Goal: Information Seeking & Learning: Learn about a topic

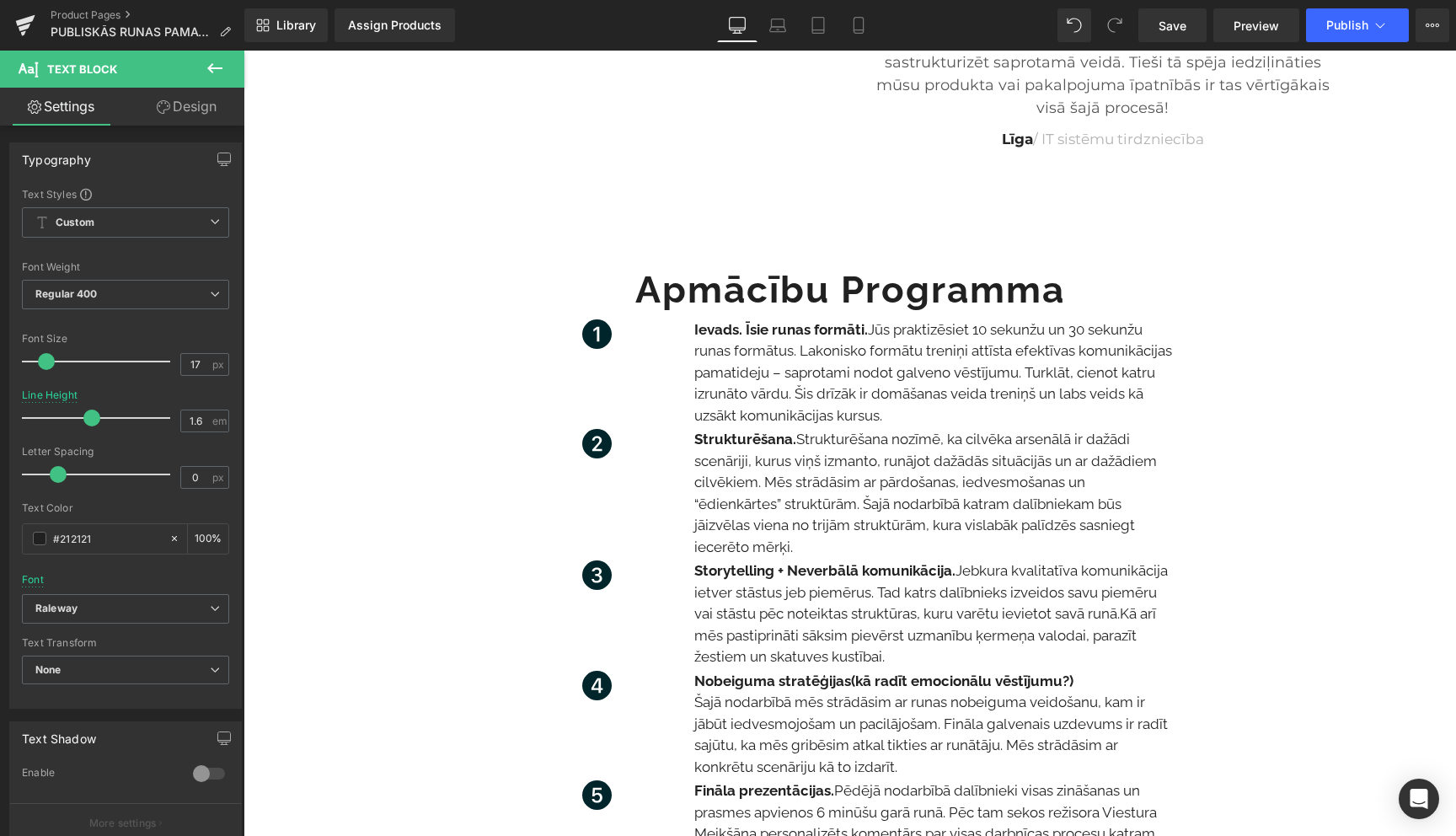
scroll to position [1964, 0]
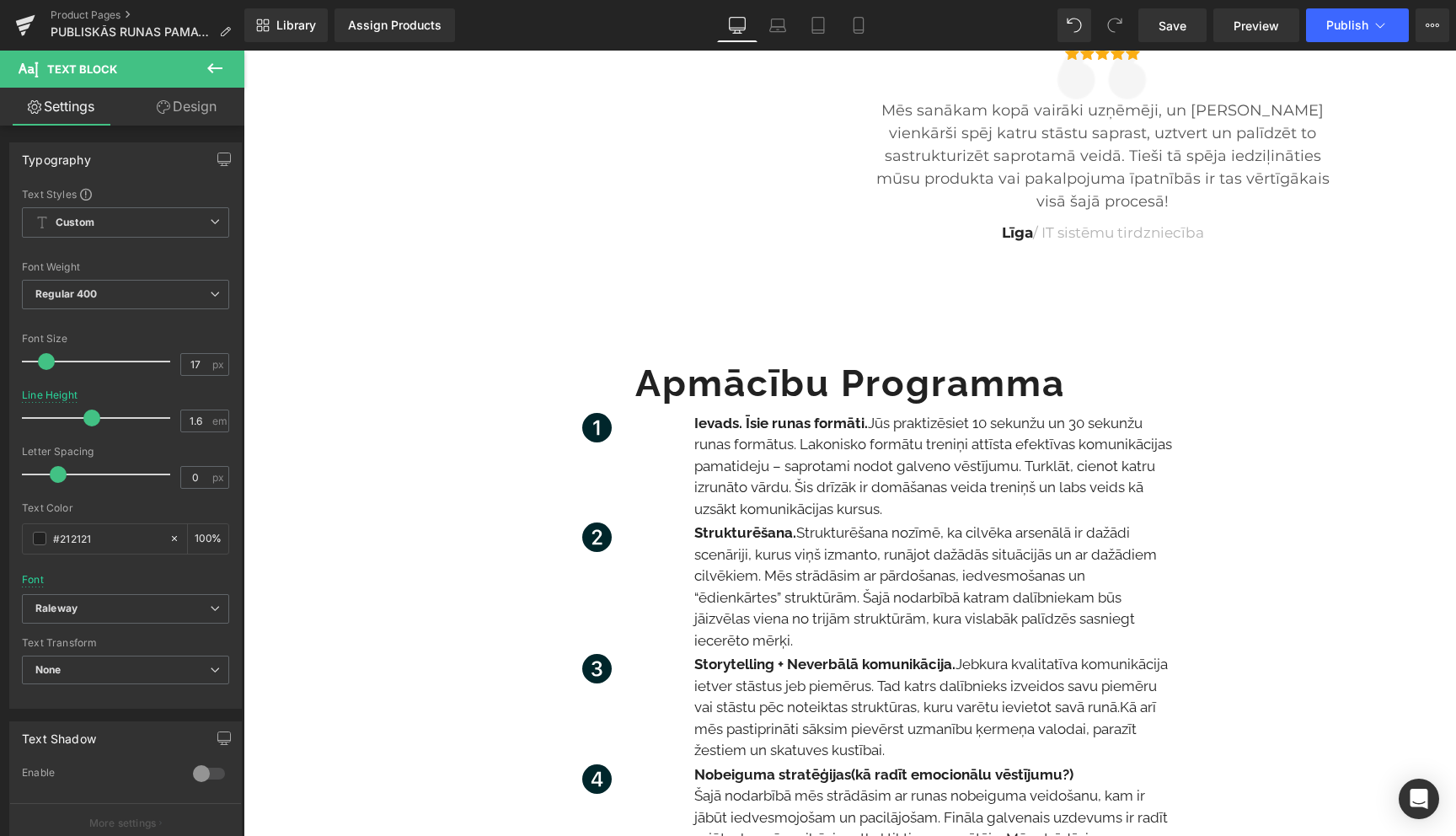
click at [773, 439] on p "Ievads. Īsie runas formāti. Jūs praktizēsiet 10 sekunžu un 30 sekunžu runas for…" at bounding box center [934, 467] width 481 height 108
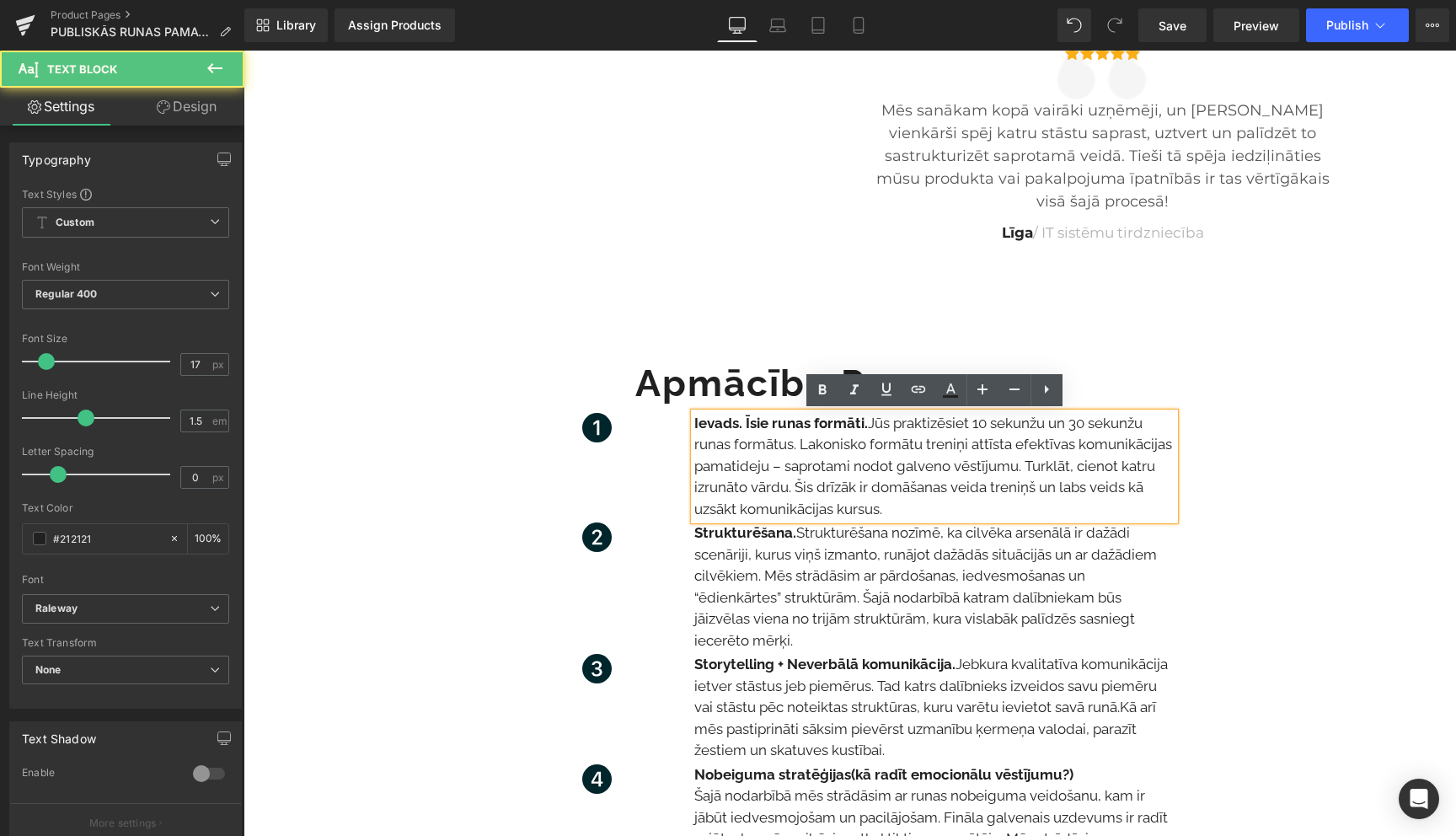
click at [773, 439] on p "Ievads. Īsie runas formāti. Jūs praktizēsiet 10 sekunžu un 30 sekunžu runas for…" at bounding box center [934, 467] width 481 height 108
click at [888, 494] on p "Ievads. Īsie runas formāti. Jūs praktizēsiet 10 sekunžu un 30 sekunžu runas for…" at bounding box center [934, 467] width 481 height 108
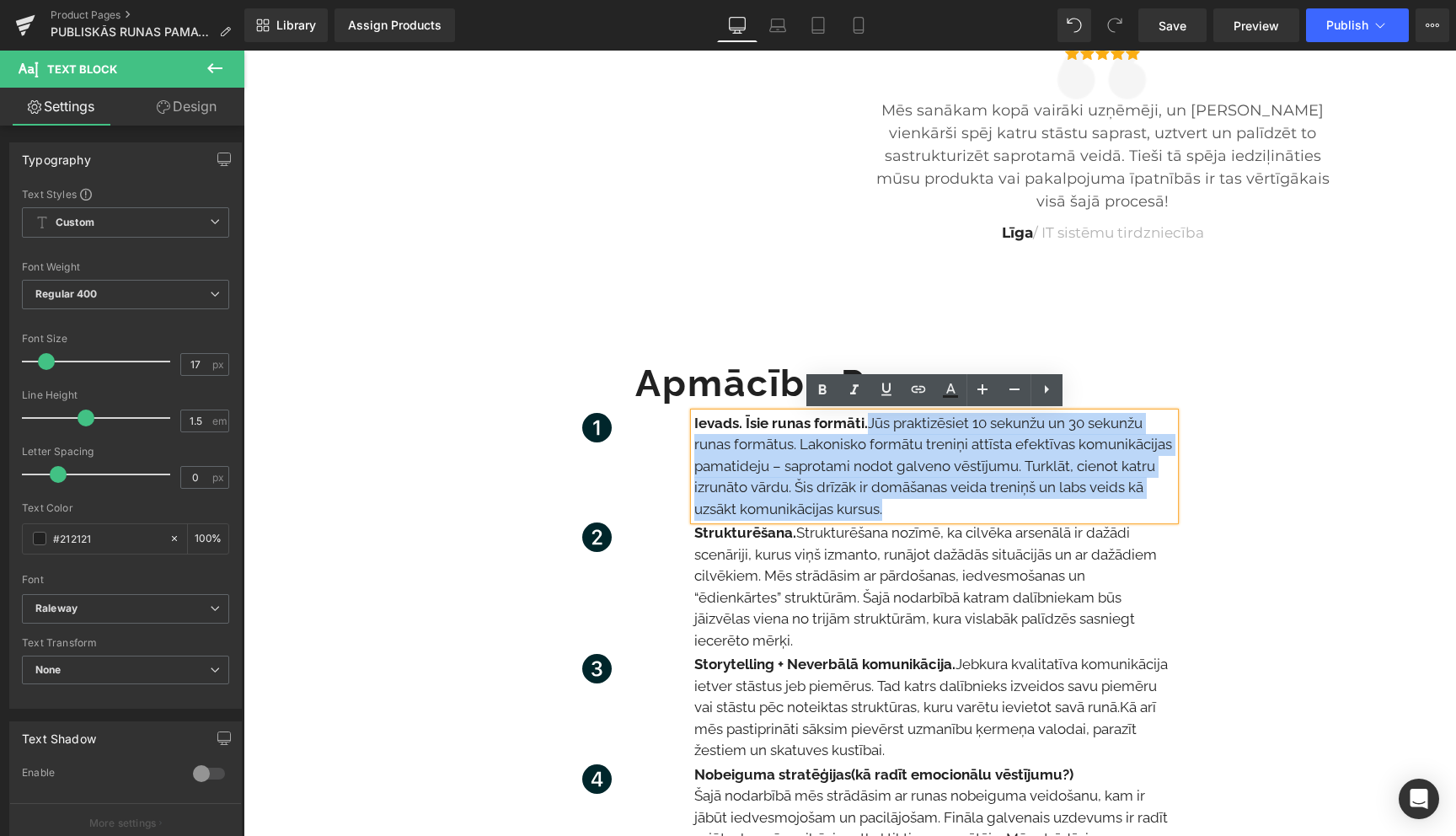
drag, startPoint x: 888, startPoint y: 513, endPoint x: 873, endPoint y: 426, distance: 88.3
click at [873, 426] on p "Ievads. Īsie runas formāti. Jūs praktizēsiet 10 sekunžu un 30 sekunžu runas for…" at bounding box center [934, 467] width 481 height 108
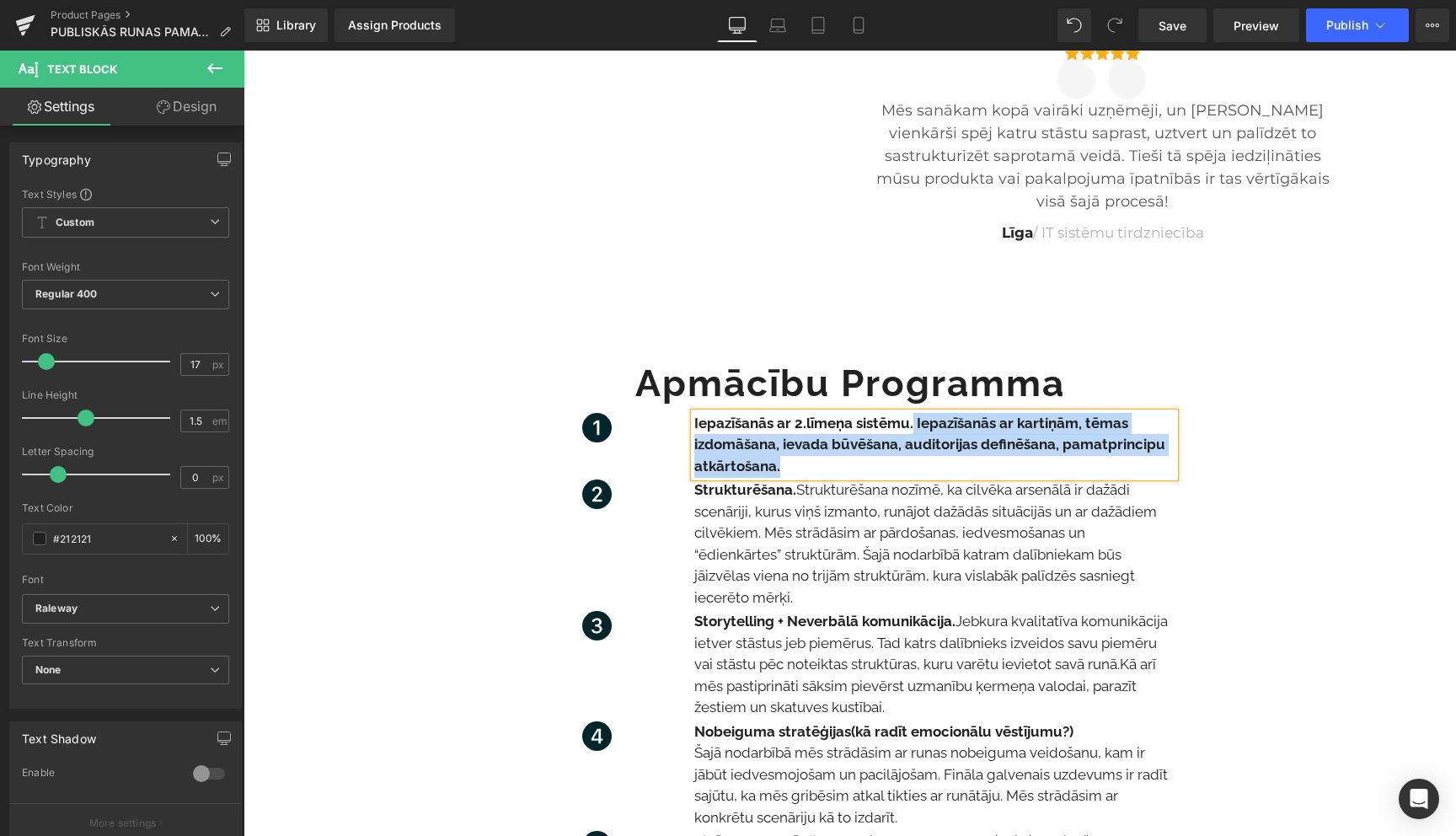
drag, startPoint x: 783, startPoint y: 467, endPoint x: 914, endPoint y: 425, distance: 137.6
click at [914, 425] on p "Iepazīšanās ar 2.līmeņa sistēmu. Iepazīšanās ar kartiņām, tēmas izdomāšana, iev…" at bounding box center [934, 446] width 481 height 65
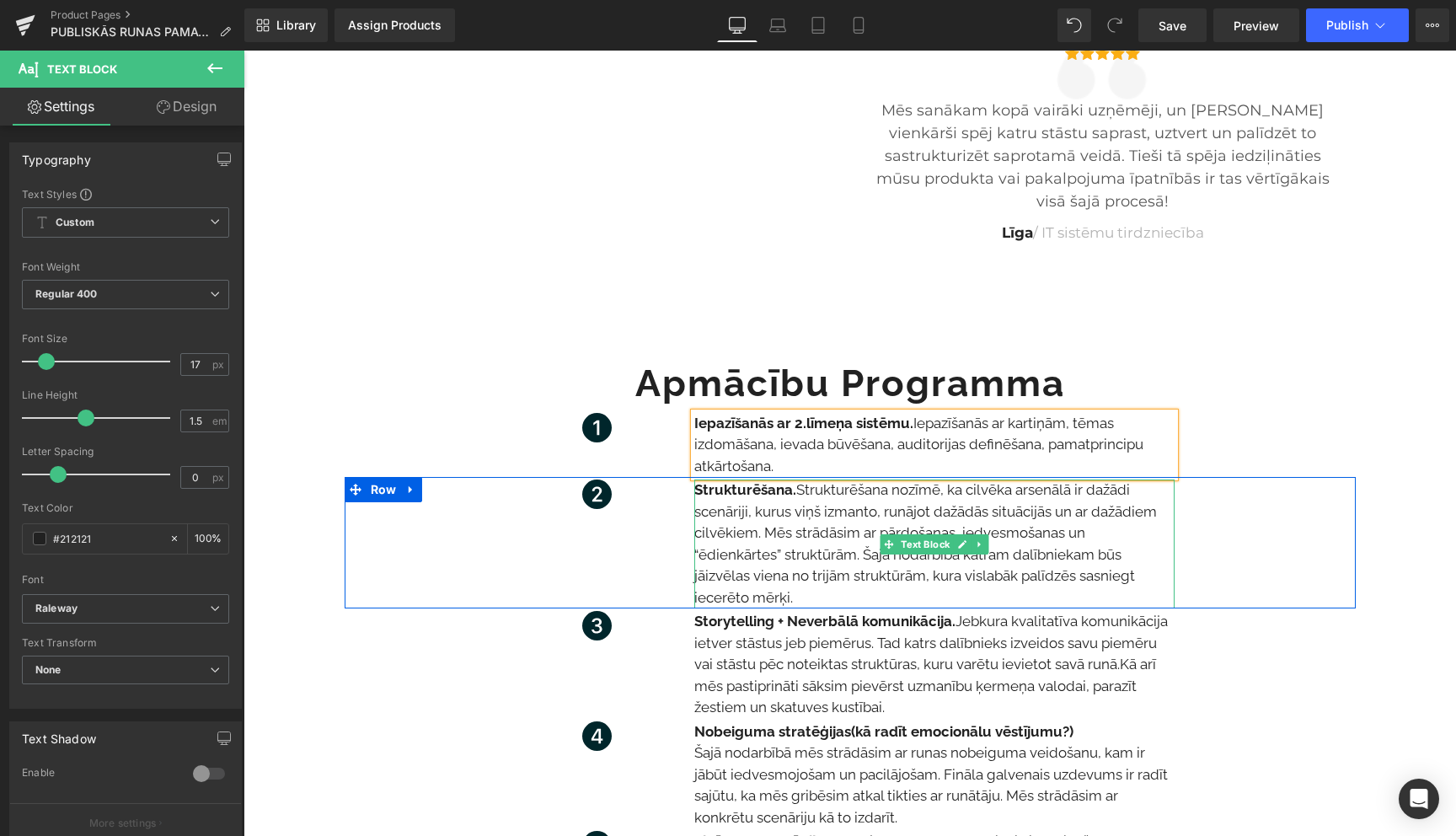
click at [774, 568] on p "Strukturēšana. Strukturēšana nozīmē, ka cilvēka arsenālā ir dažādi scenāriji, k…" at bounding box center [934, 544] width 481 height 129
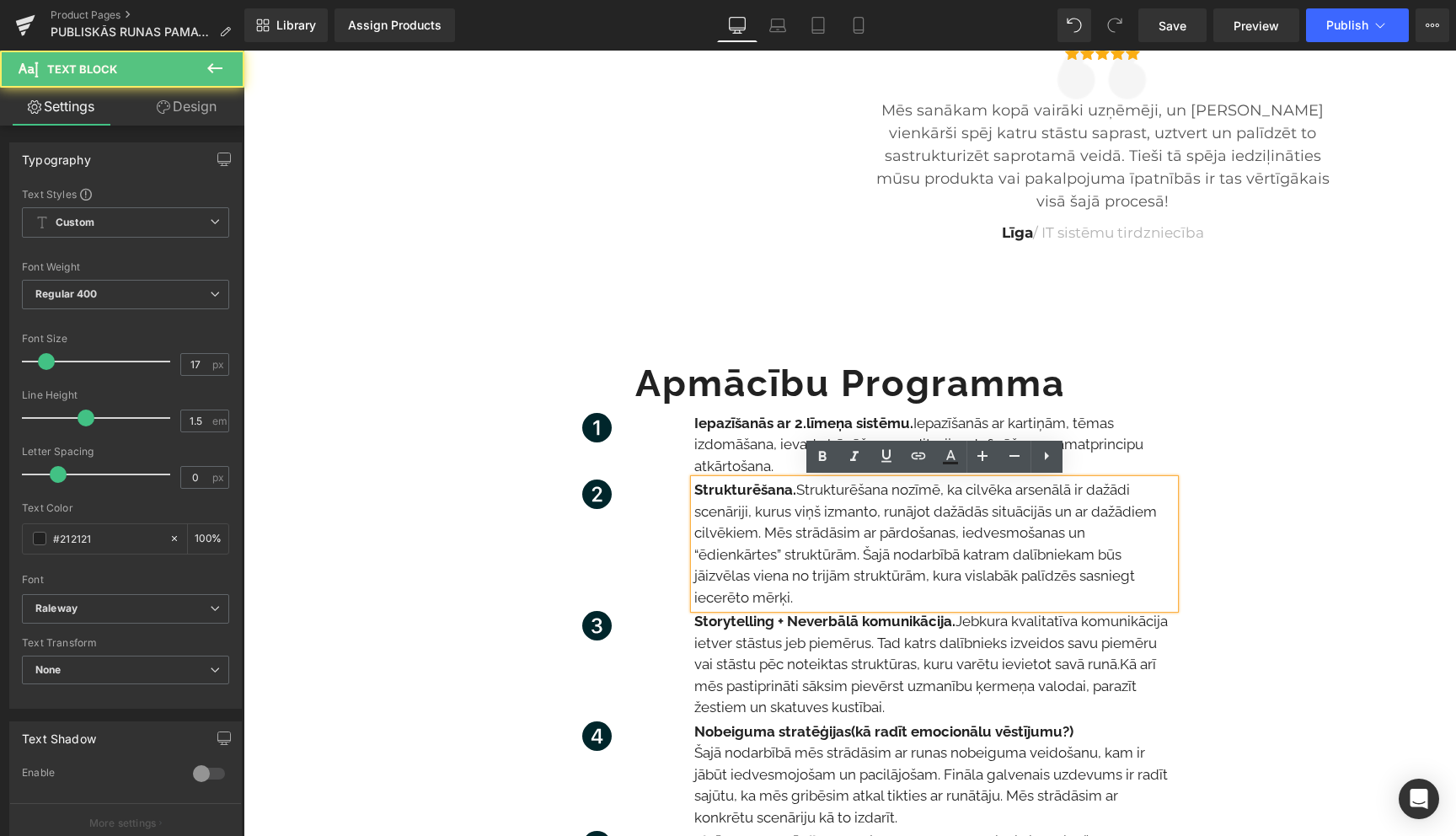
click at [774, 568] on p "Strukturēšana. Strukturēšana nozīmē, ka cilvēka arsenālā ir dažādi scenāriji, k…" at bounding box center [934, 544] width 481 height 129
click at [811, 596] on p "Strukturēšana. Strukturēšana nozīmē, ka cilvēka arsenālā ir dažādi scenāriji, k…" at bounding box center [934, 544] width 481 height 129
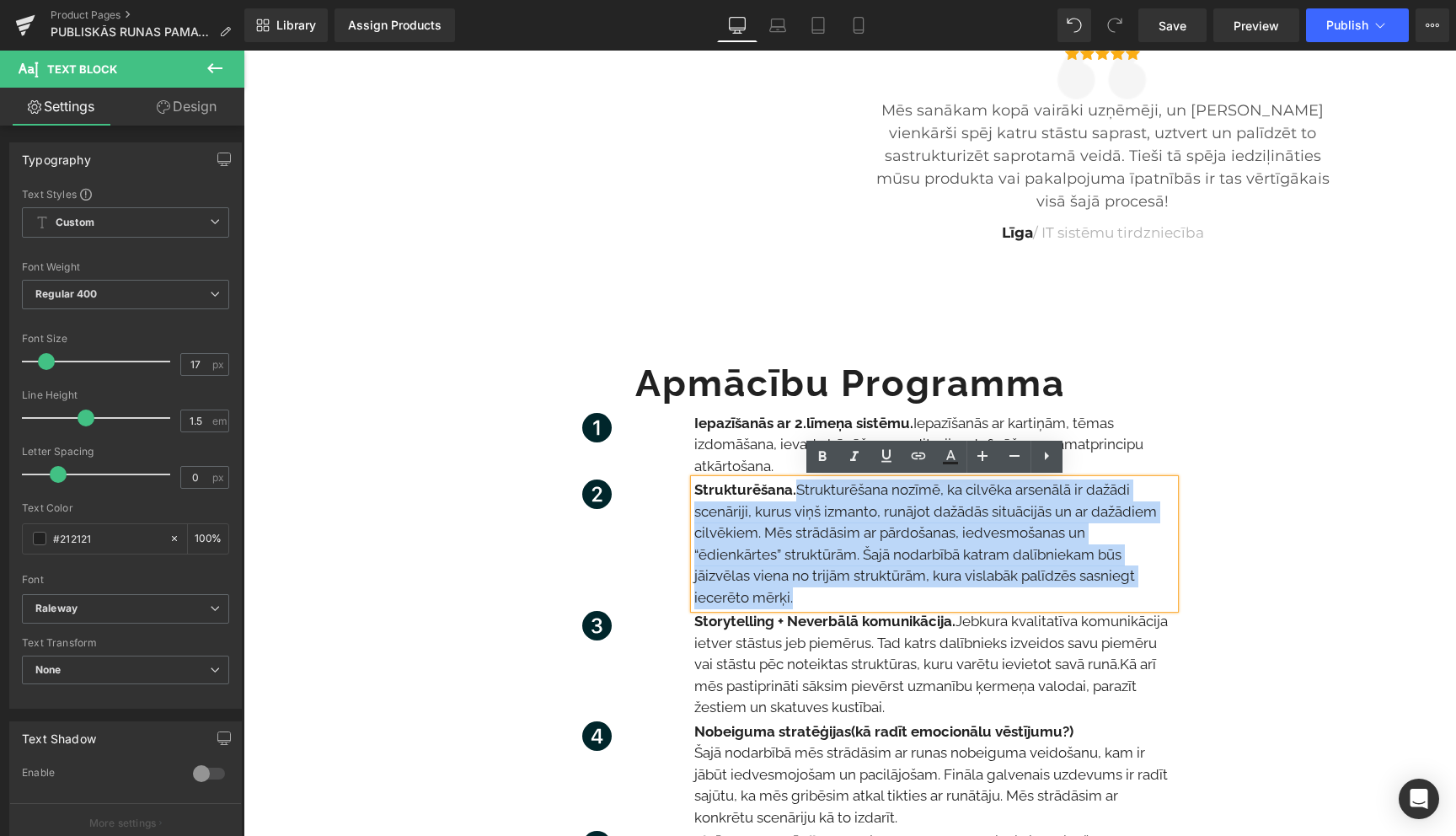
drag, startPoint x: 796, startPoint y: 601, endPoint x: 799, endPoint y: 496, distance: 105.0
click at [799, 496] on p "Strukturēšana. Strukturēšana nozīmē, ka cilvēka arsenālā ir dažādi scenāriji, k…" at bounding box center [934, 544] width 481 height 129
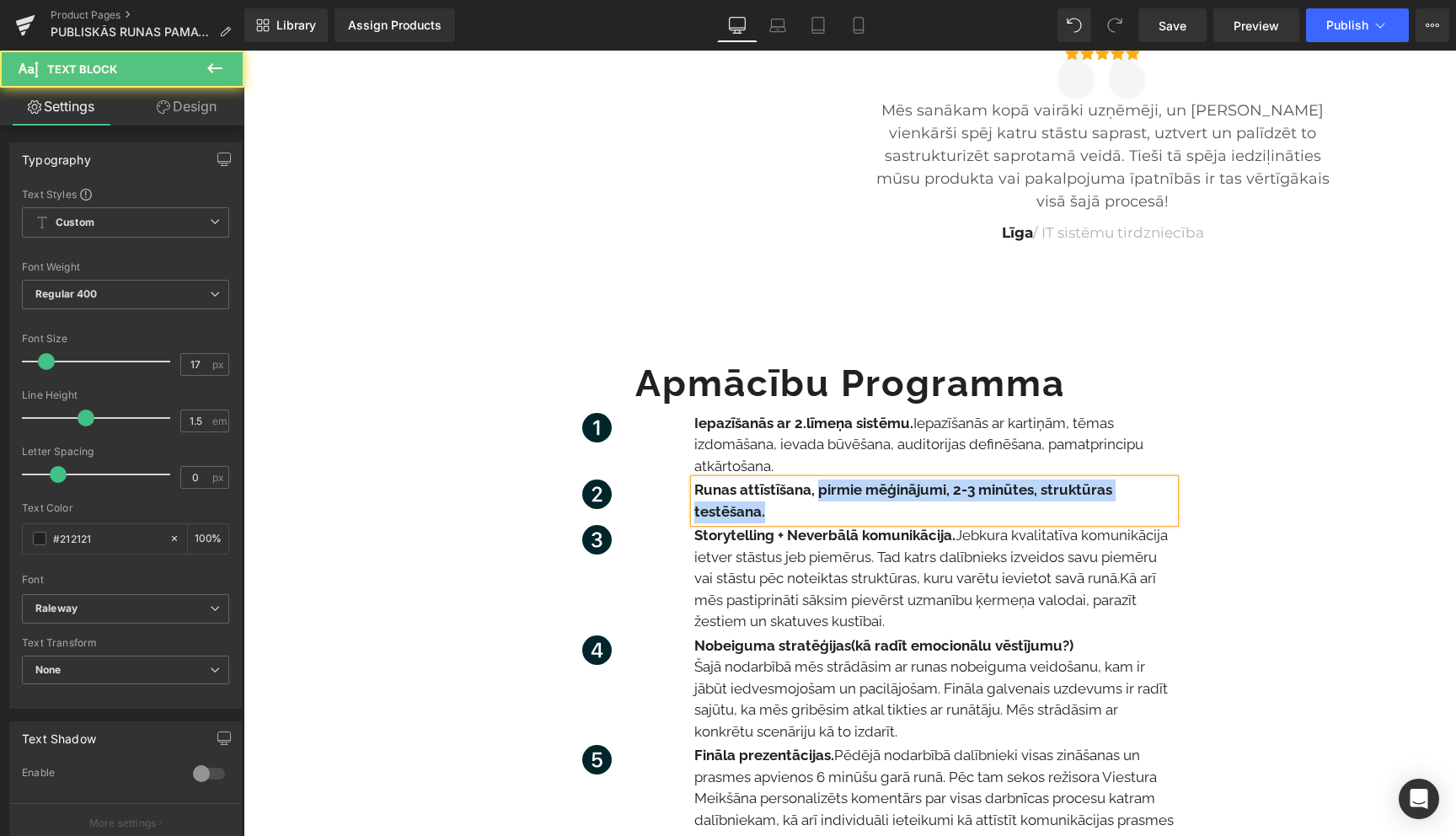
drag, startPoint x: 819, startPoint y: 493, endPoint x: 821, endPoint y: 505, distance: 12.2
click at [821, 505] on p "Runas attīstīšana, pirmie mēģinājumi, 2-3 minūtes, struktūras testēšana." at bounding box center [934, 501] width 481 height 43
drag, startPoint x: 771, startPoint y: 488, endPoint x: 888, endPoint y: 485, distance: 117.0
click at [888, 488] on strong "Testēšana. Runas attīstīšana," at bounding box center [792, 490] width 196 height 17
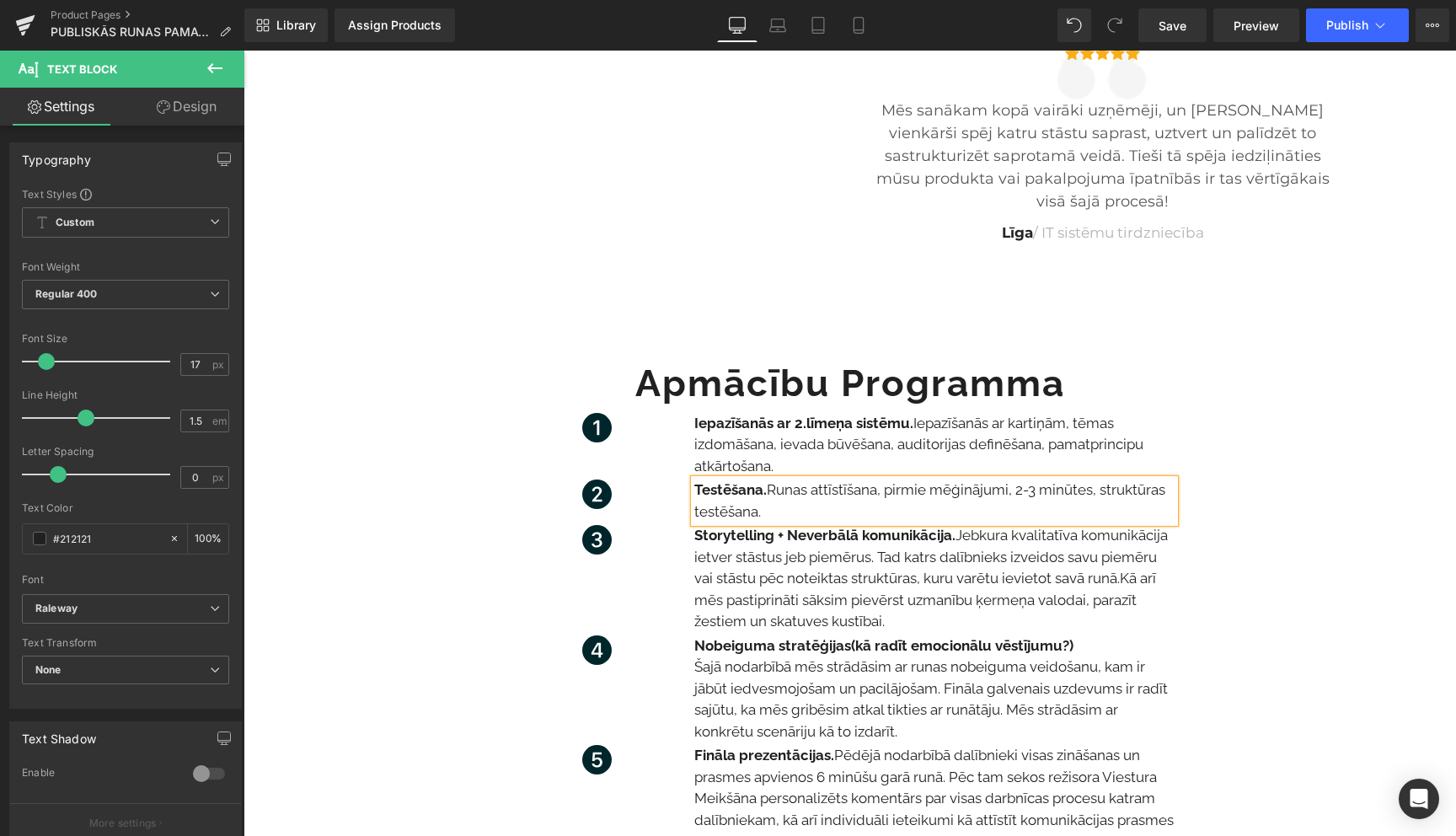
click at [819, 515] on p "Testēšana. Runas attīstīšana, pirmie mēģinājumi, 2-3 minūtes, struktūras testēš…" at bounding box center [934, 501] width 481 height 43
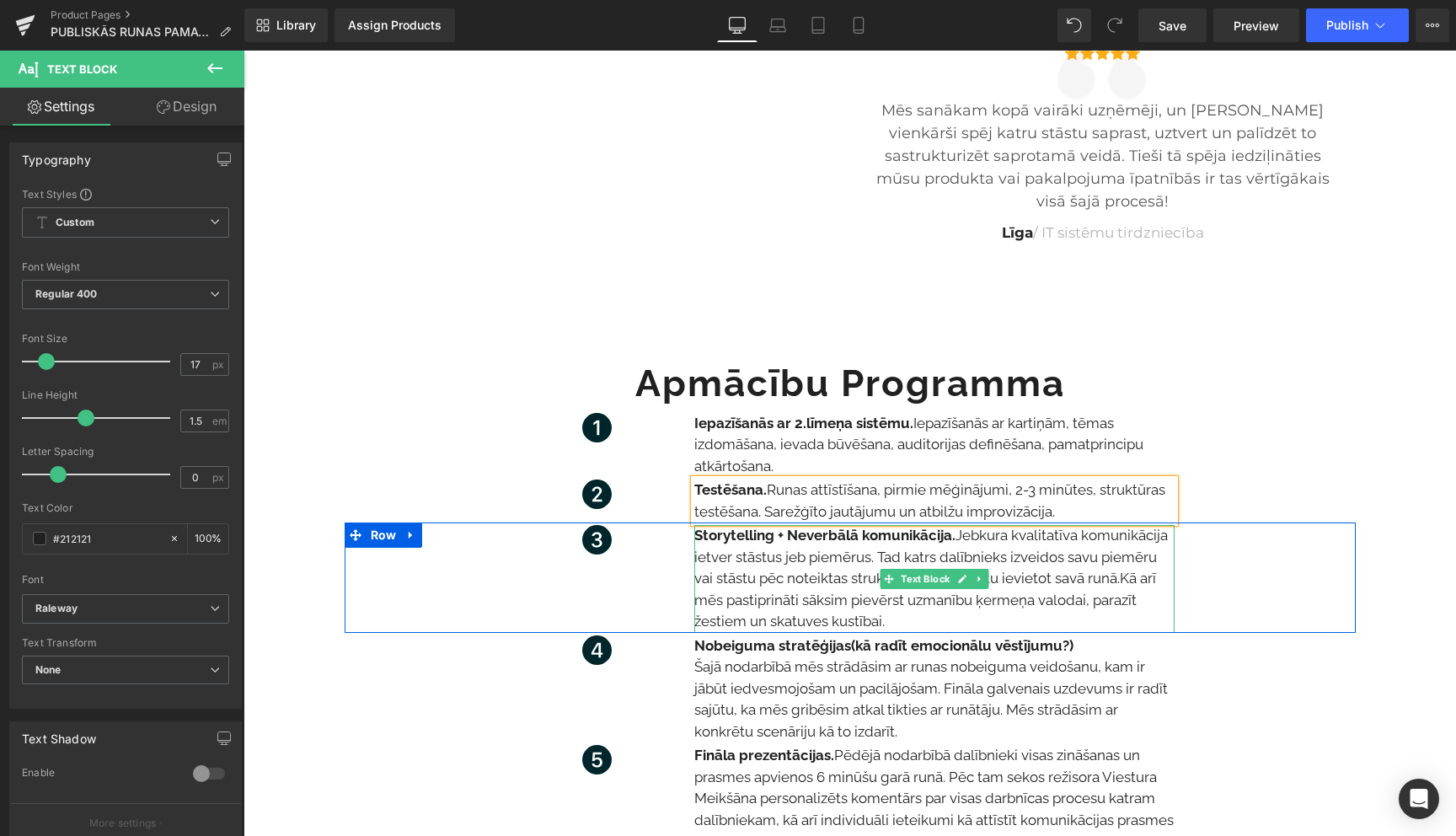
click at [794, 606] on span "Kā arī mēs pastiprināti sāksim pievērst uzmanību ķermeņa valodai, parazīt žesti…" at bounding box center [924, 599] width 462 height 60
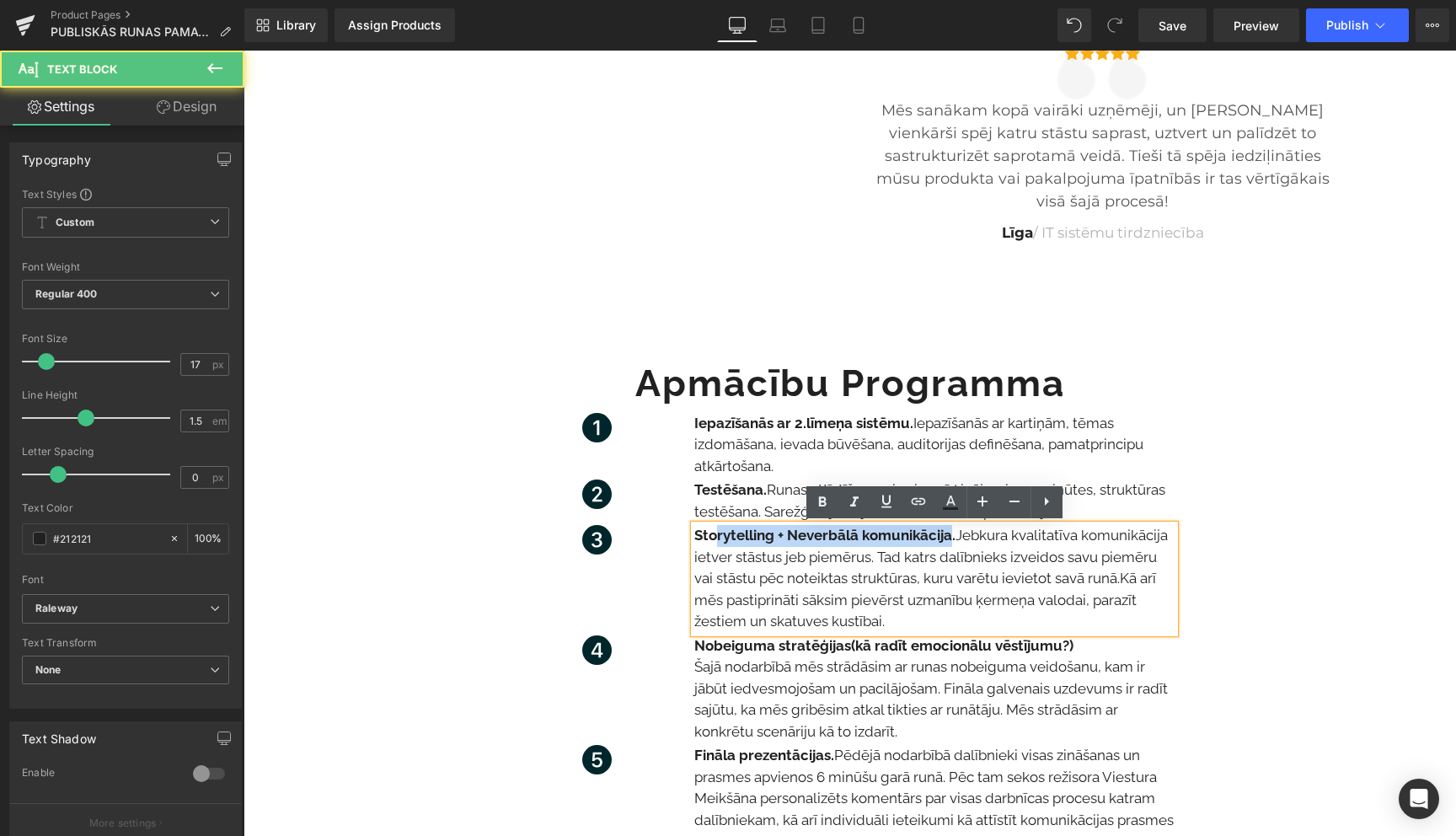
drag, startPoint x: 951, startPoint y: 538, endPoint x: 712, endPoint y: 539, distance: 239.0
click at [712, 539] on strong "Storytelling + Neverbālā komunikācija." at bounding box center [824, 535] width 261 height 17
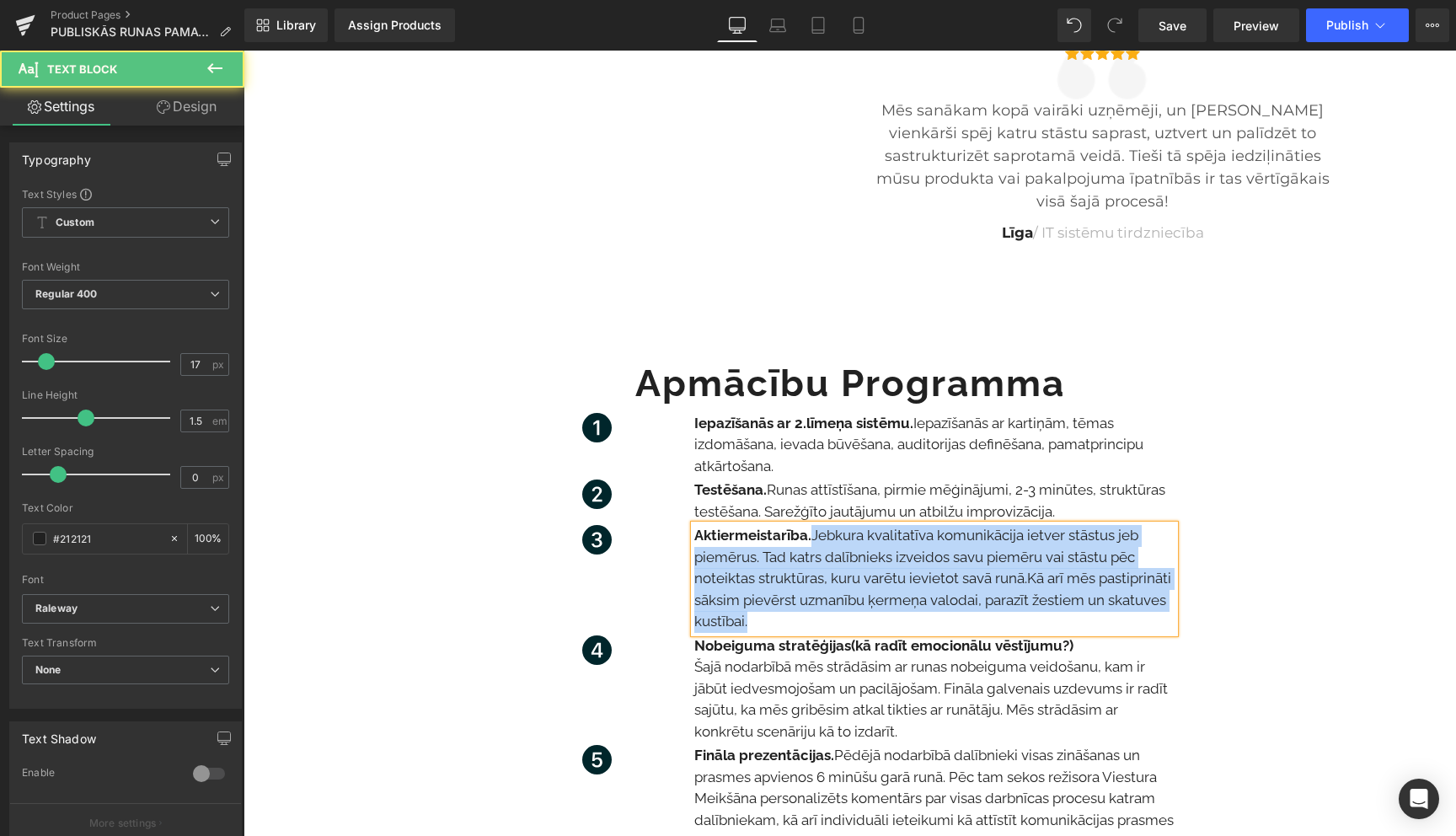
drag, startPoint x: 816, startPoint y: 536, endPoint x: 843, endPoint y: 618, distance: 86.3
click at [843, 618] on p "Aktiermeistarība. Jebkura kvalitatīva komunikācija ietver stāstus jeb piemērus.…" at bounding box center [934, 579] width 481 height 108
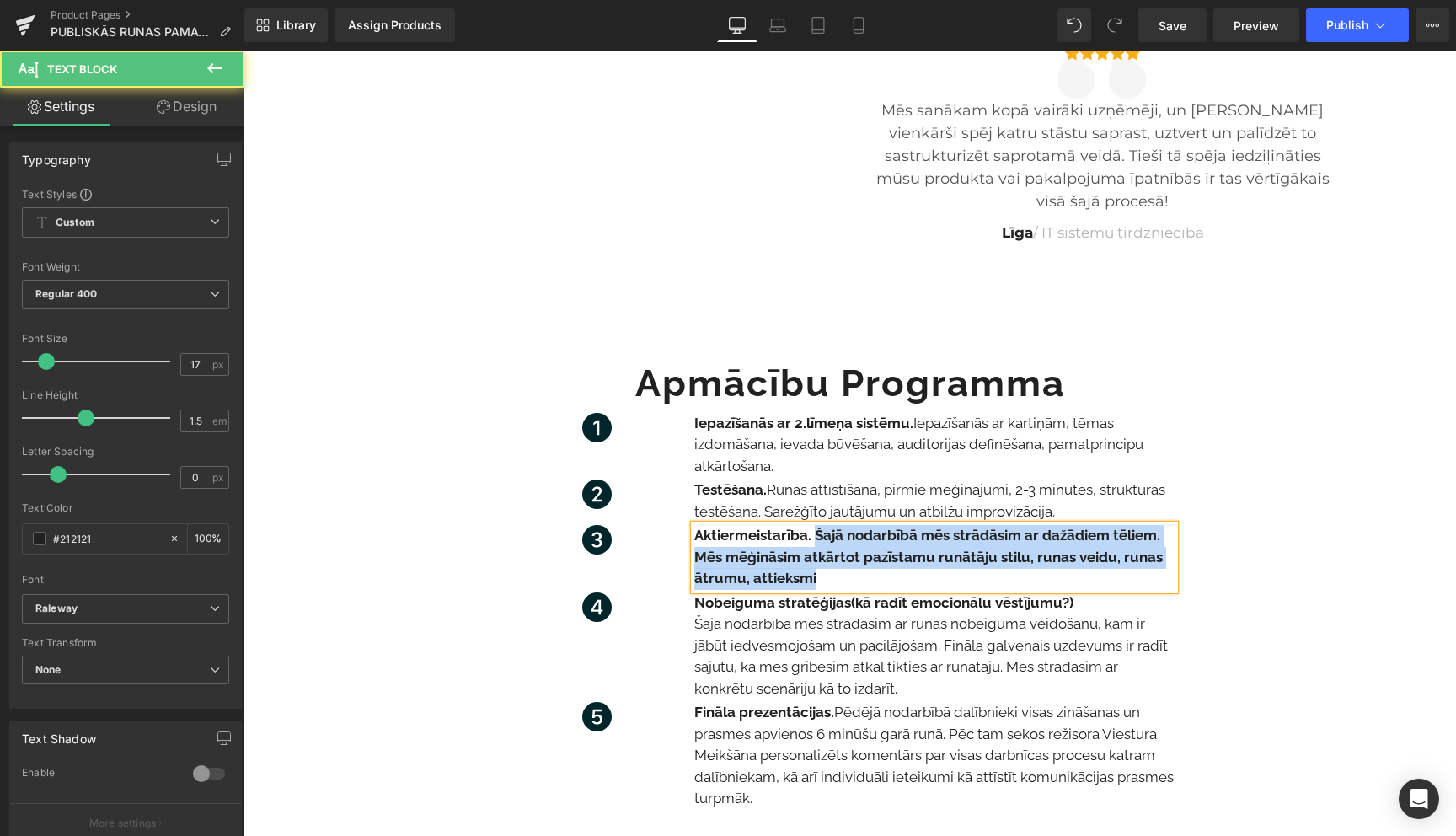
drag, startPoint x: 824, startPoint y: 582, endPoint x: 817, endPoint y: 539, distance: 43.6
click at [817, 539] on p "Aktiermeistarība. Šajā nodarbībā mēs strādāsim ar dažādiem tēliem. Mēs mēģināsi…" at bounding box center [934, 558] width 481 height 65
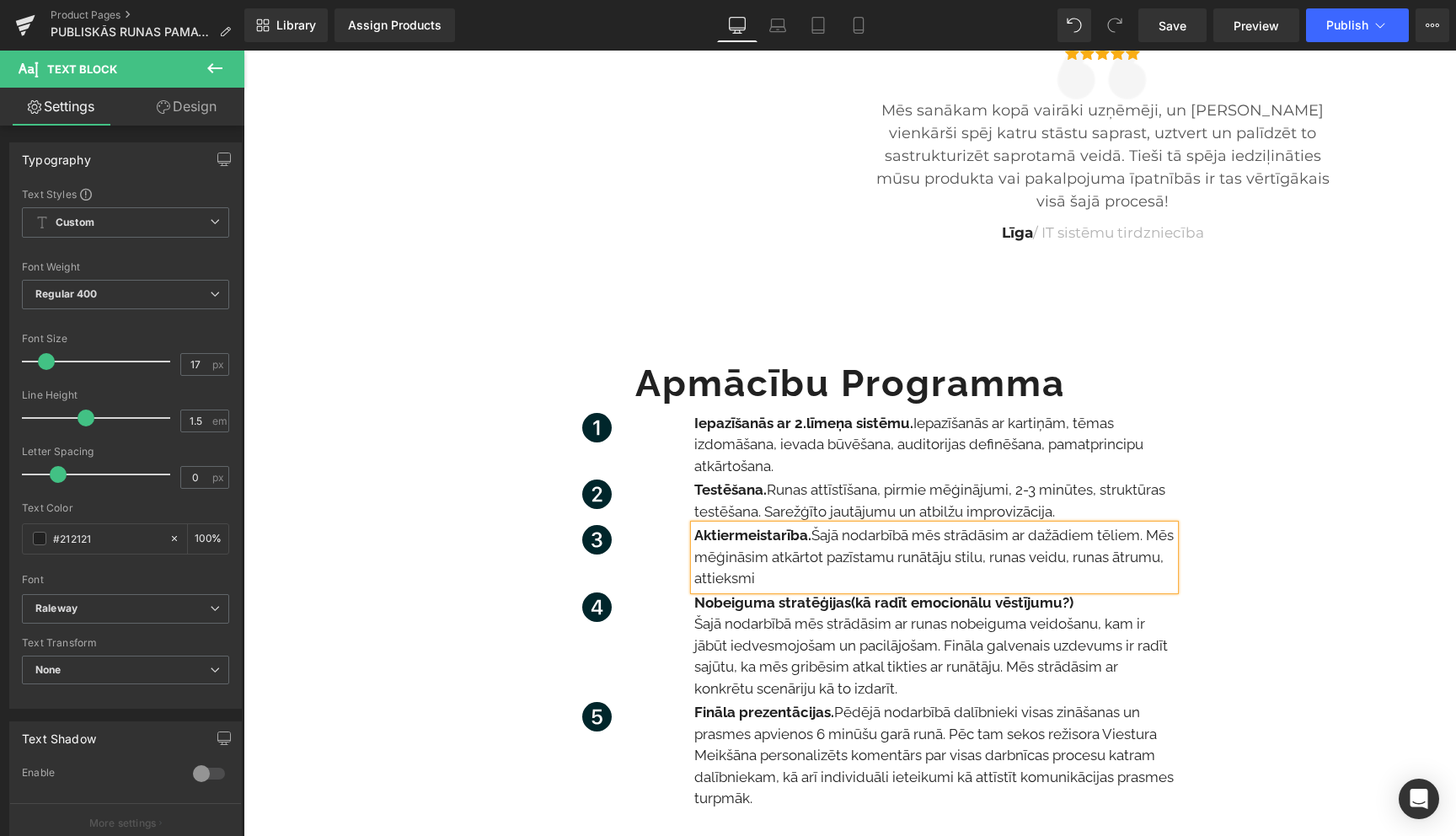
click at [838, 584] on p "Aktiermeistarība. Šajā nodarbībā mēs strādāsim ar dažādiem tēliem. Mēs mēģināsi…" at bounding box center [934, 558] width 481 height 65
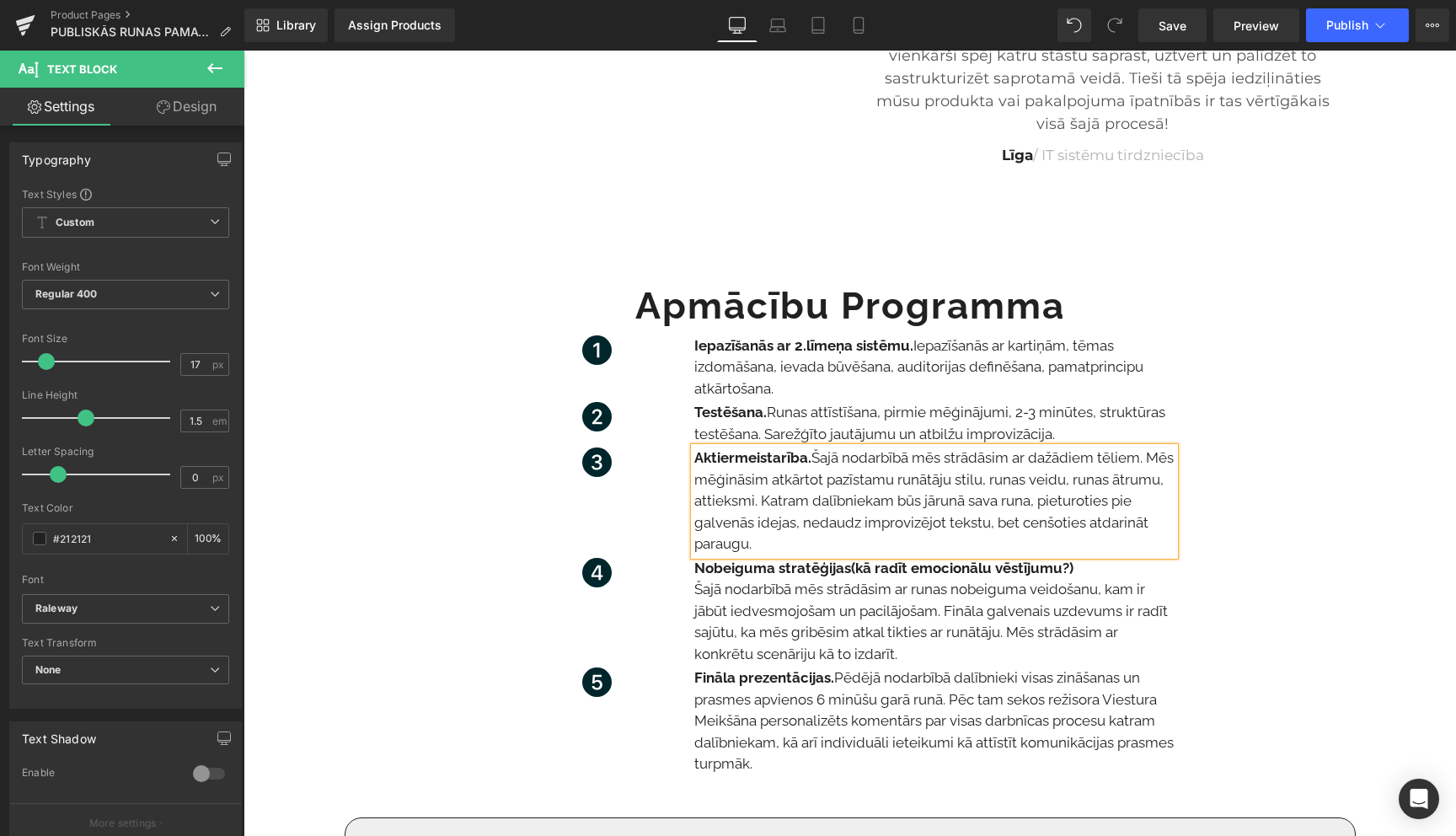
scroll to position [2053, 0]
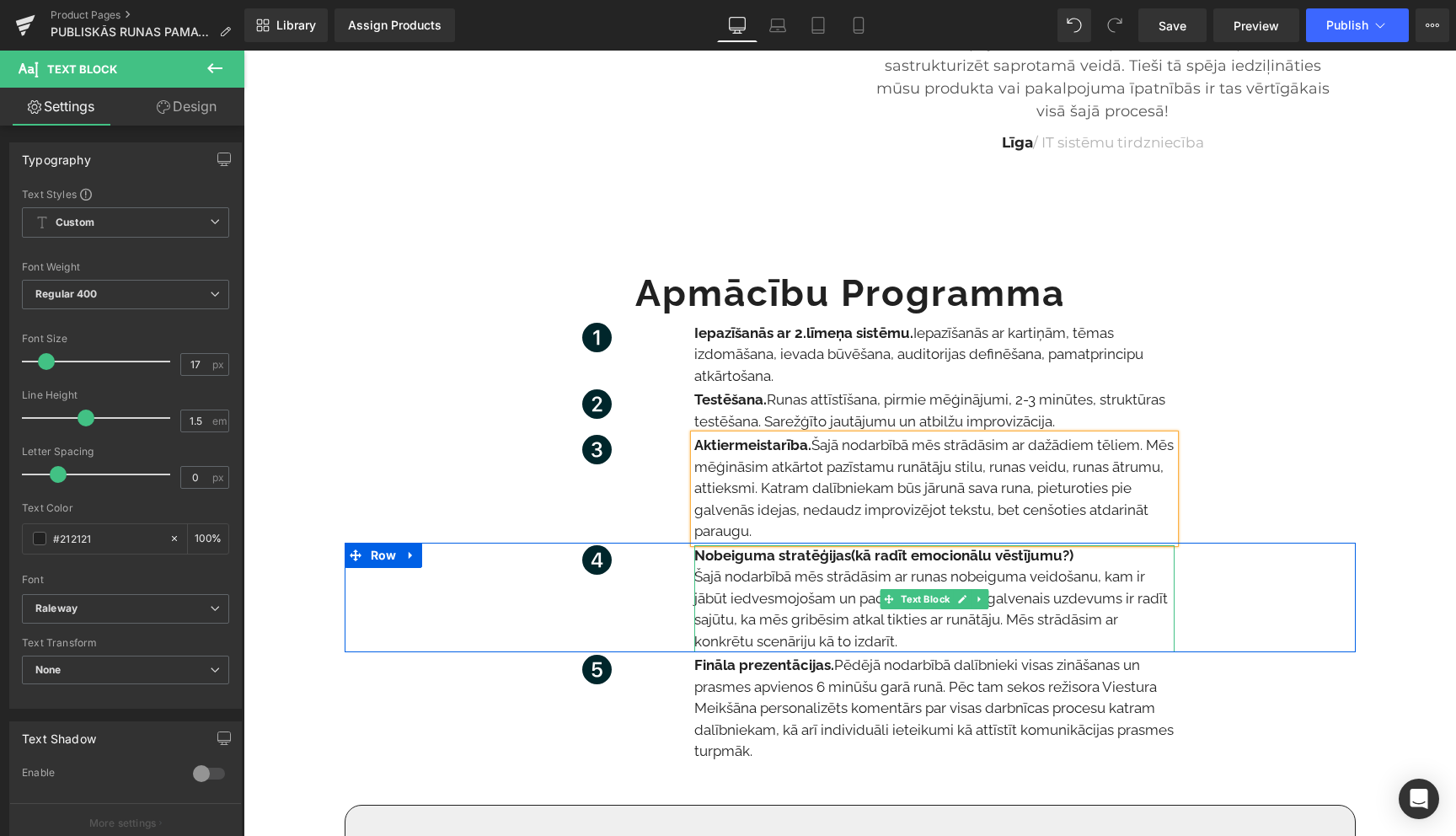
click at [1075, 553] on p "Nobeiguma stratēģijas (kā radīt emocionālu vēstījumu?)" at bounding box center [934, 556] width 481 height 22
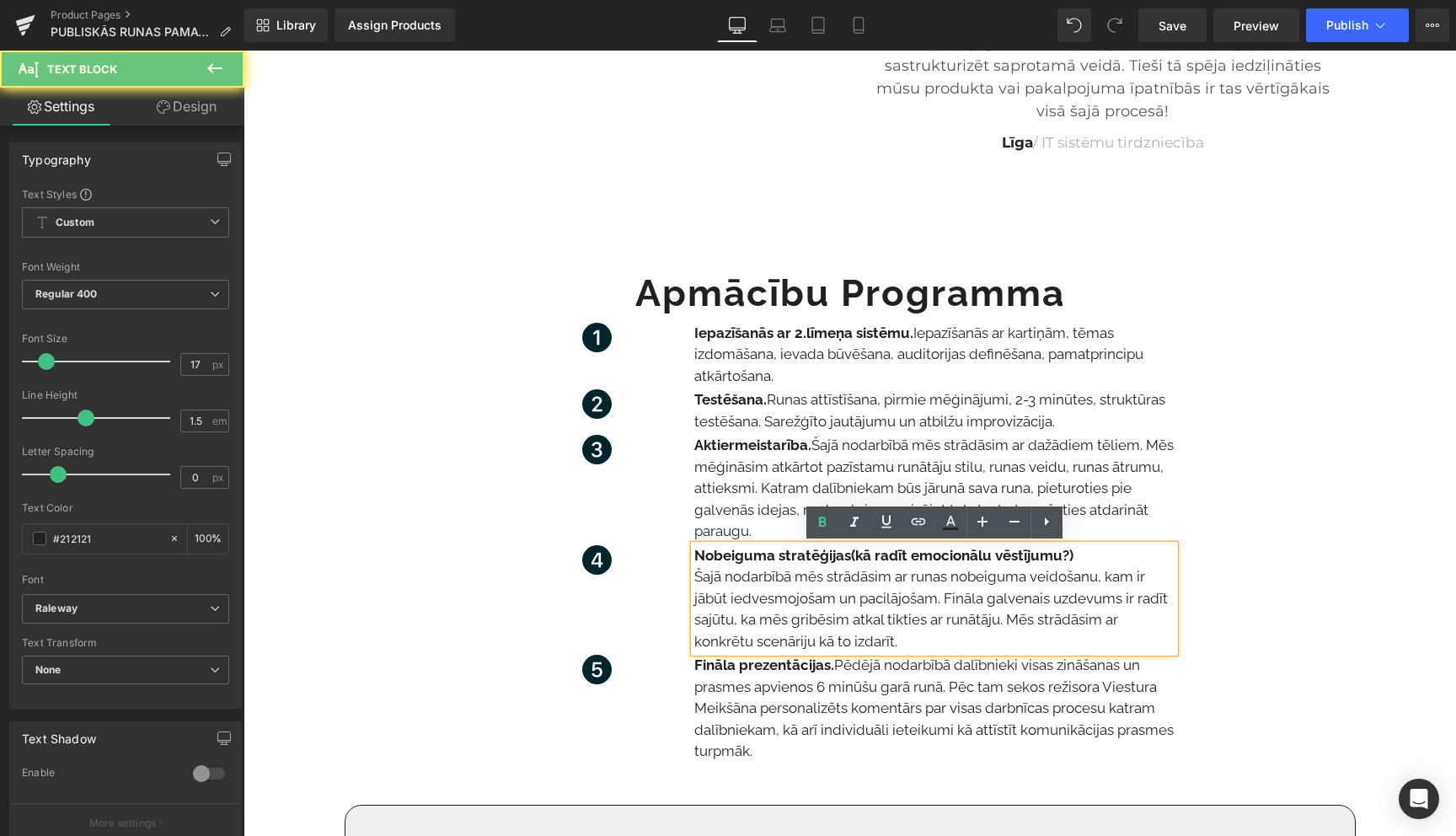
click at [1075, 553] on p "Nobeiguma stratēģijas (kā radīt emocionālu vēstījumu?)" at bounding box center [934, 556] width 481 height 22
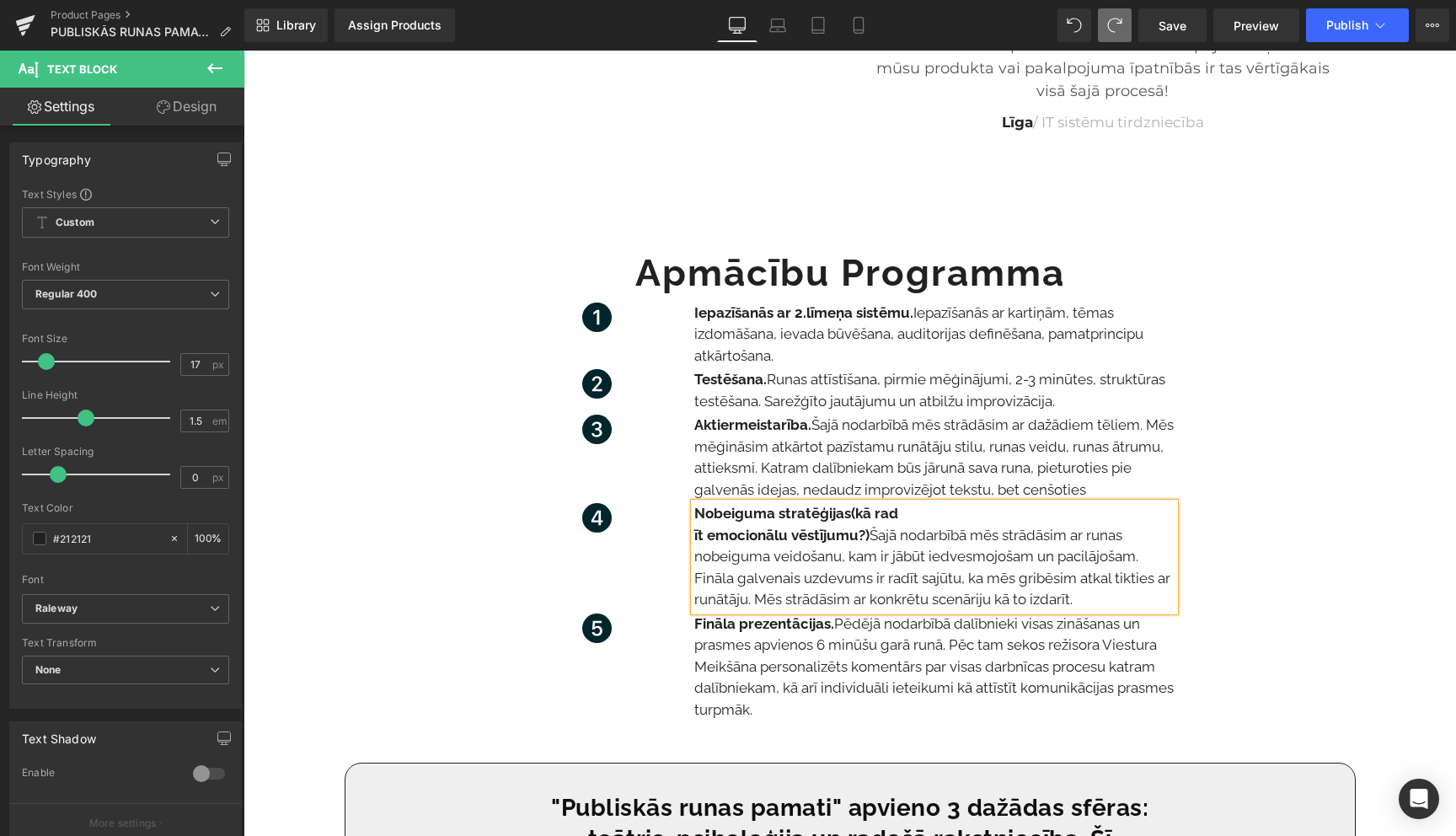
scroll to position [2095, 0]
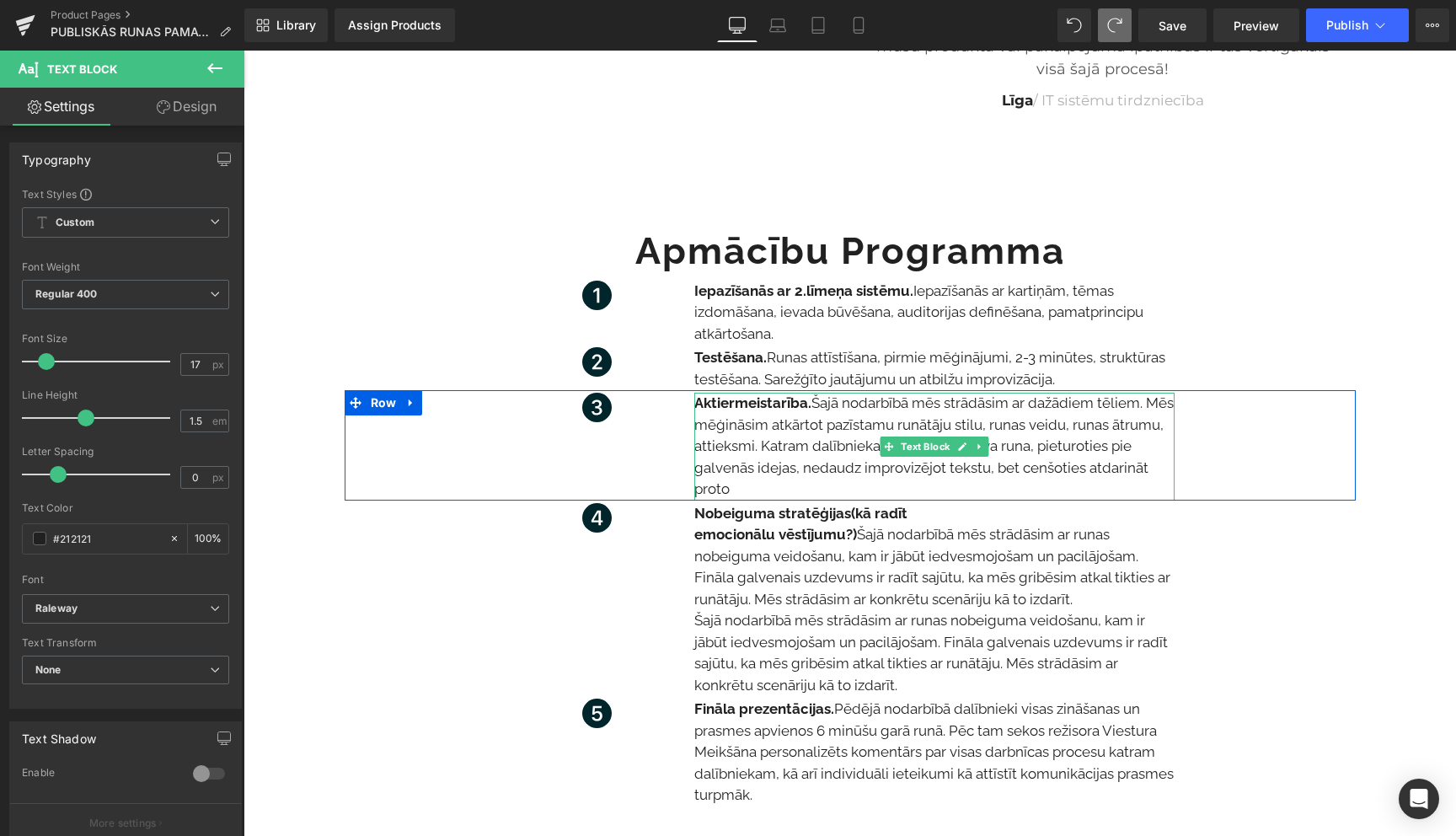
click at [751, 491] on p "Aktiermeistarība. Šajā nodarbībā mēs strādāsim ar dažādiem tēliem. Mēs mēģināsi…" at bounding box center [934, 447] width 481 height 108
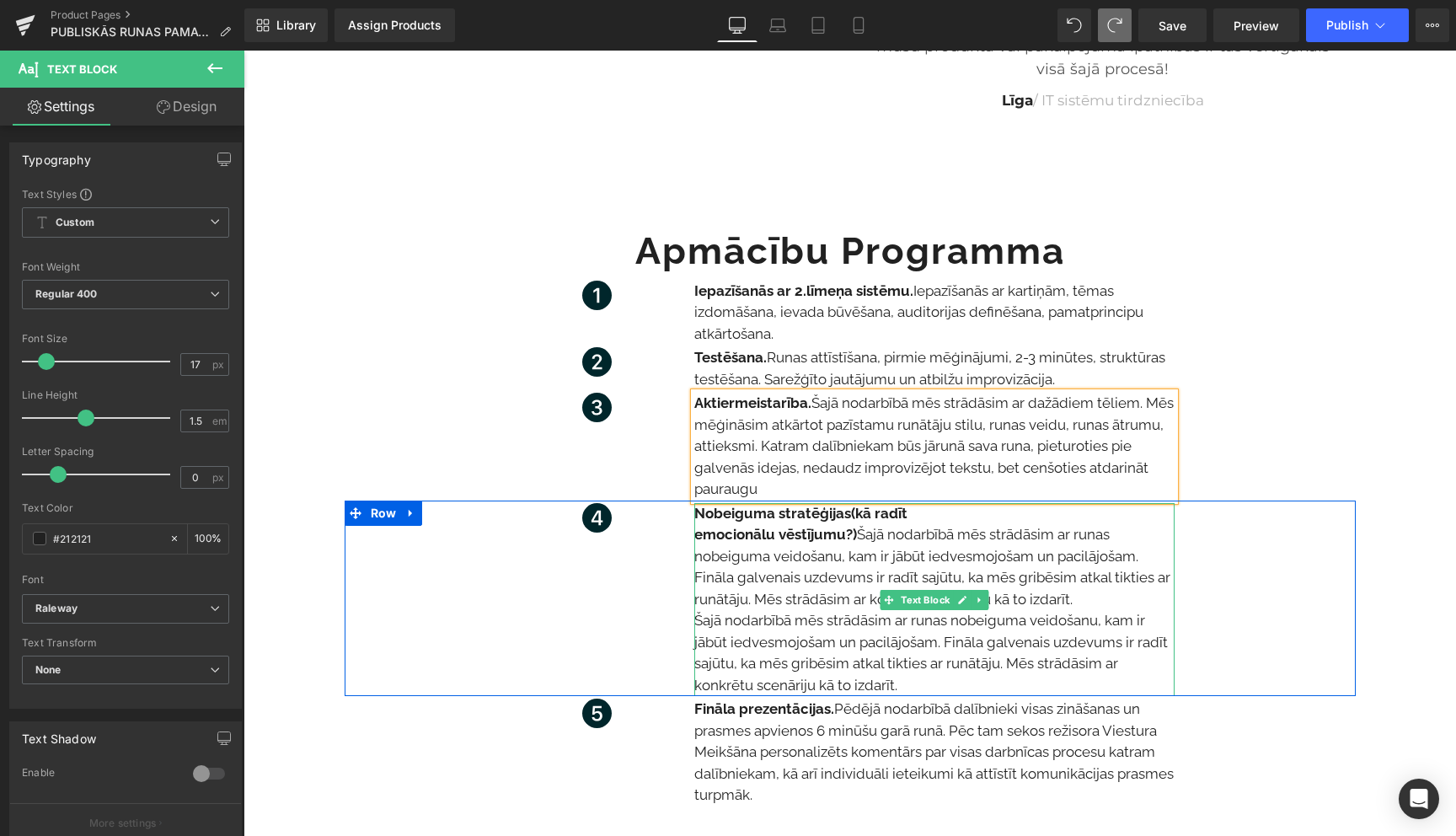
click at [856, 539] on strong "emocionālu vēstījumu?)" at bounding box center [775, 534] width 162 height 17
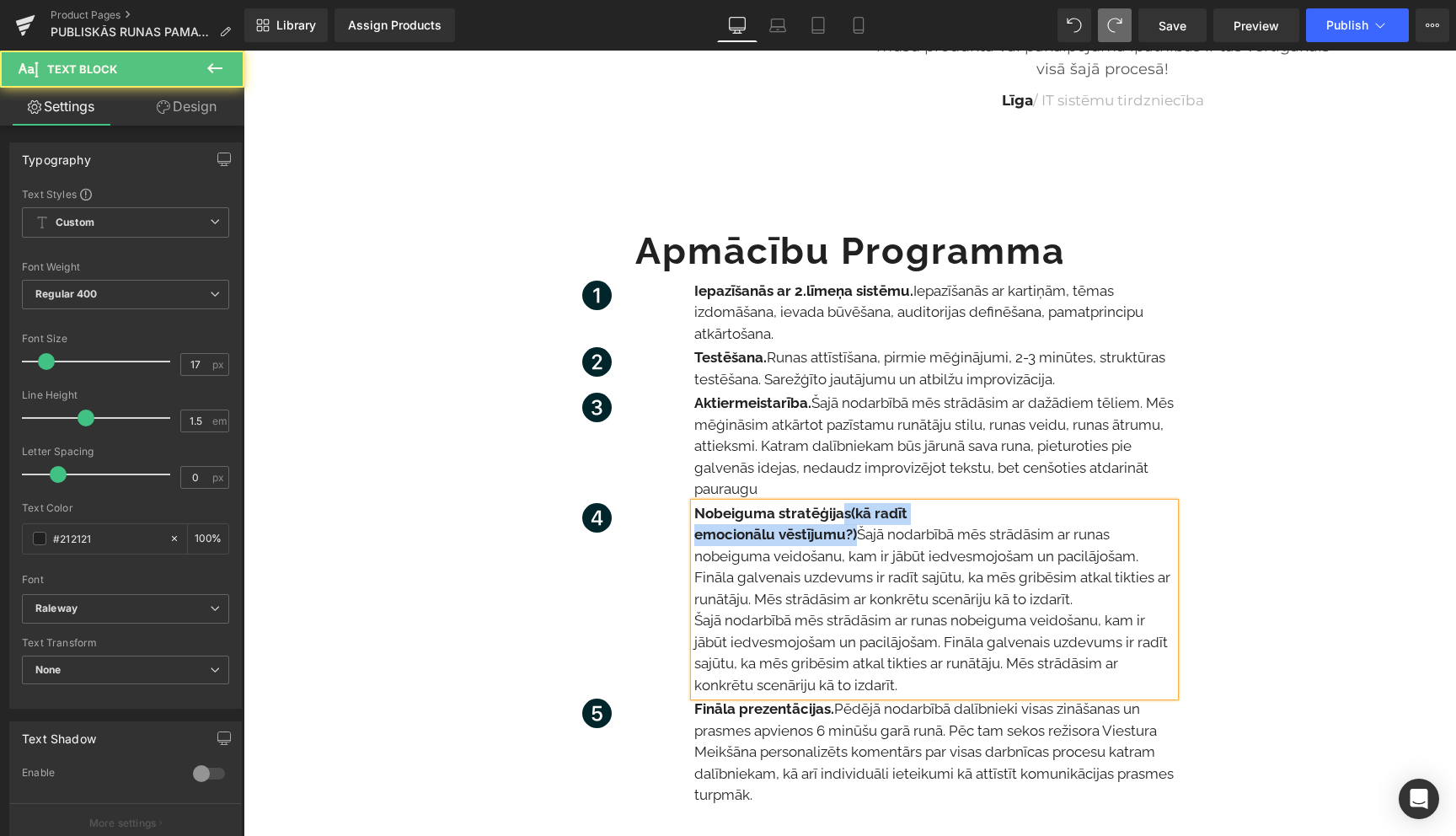
drag, startPoint x: 858, startPoint y: 536, endPoint x: 845, endPoint y: 518, distance: 22.2
click at [845, 518] on div "Nobeiguma stratēģijas (kā radīt emocionālu vēstījumu?) Šajā nodarbībā mēs strād…" at bounding box center [934, 600] width 481 height 194
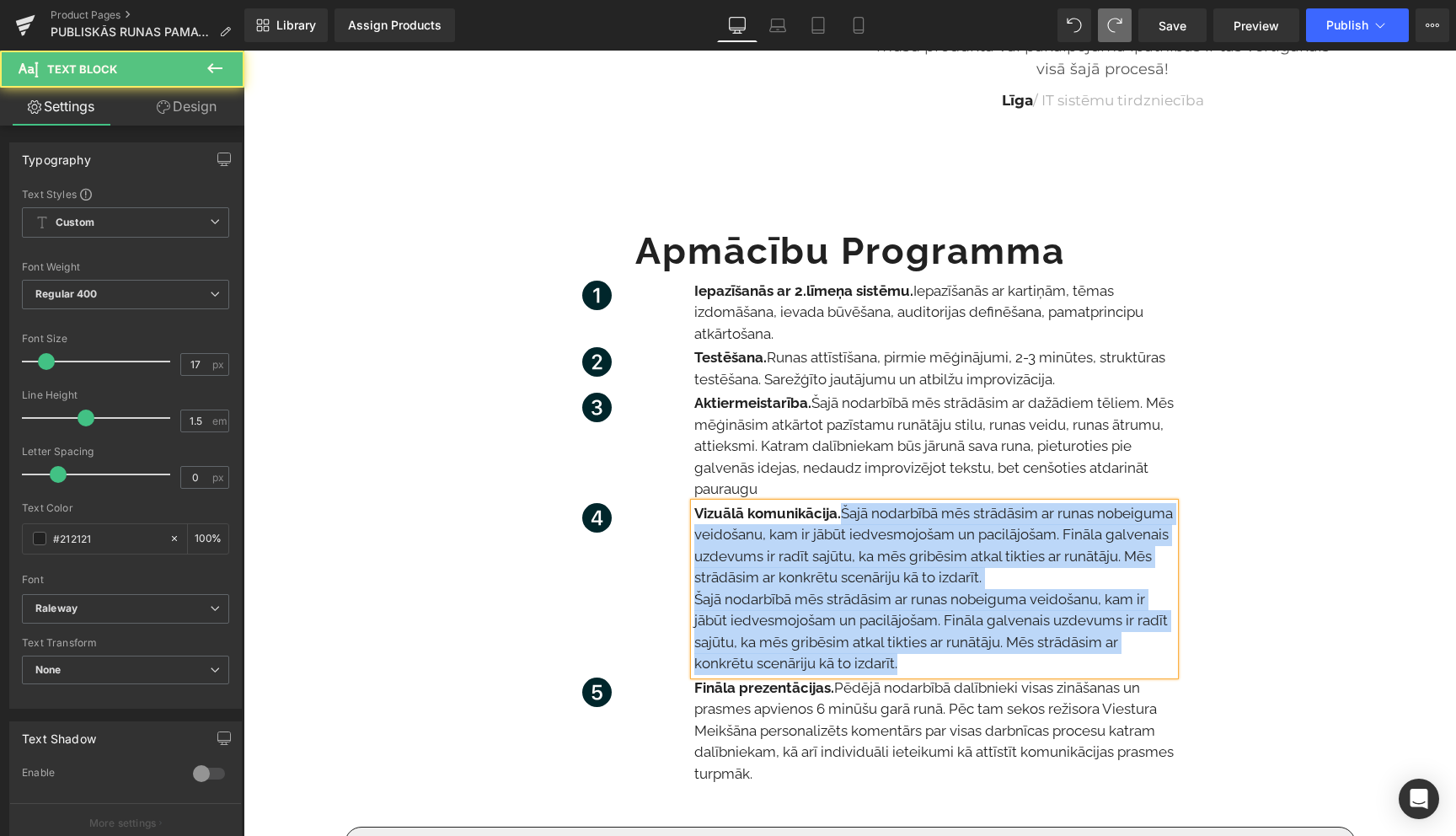
drag, startPoint x: 847, startPoint y: 515, endPoint x: 917, endPoint y: 670, distance: 170.1
click at [917, 670] on div "Vizuālā komunikācija. Šajā nodarbībā mēs strādāsim ar runas nobeiguma veidošanu…" at bounding box center [934, 589] width 481 height 172
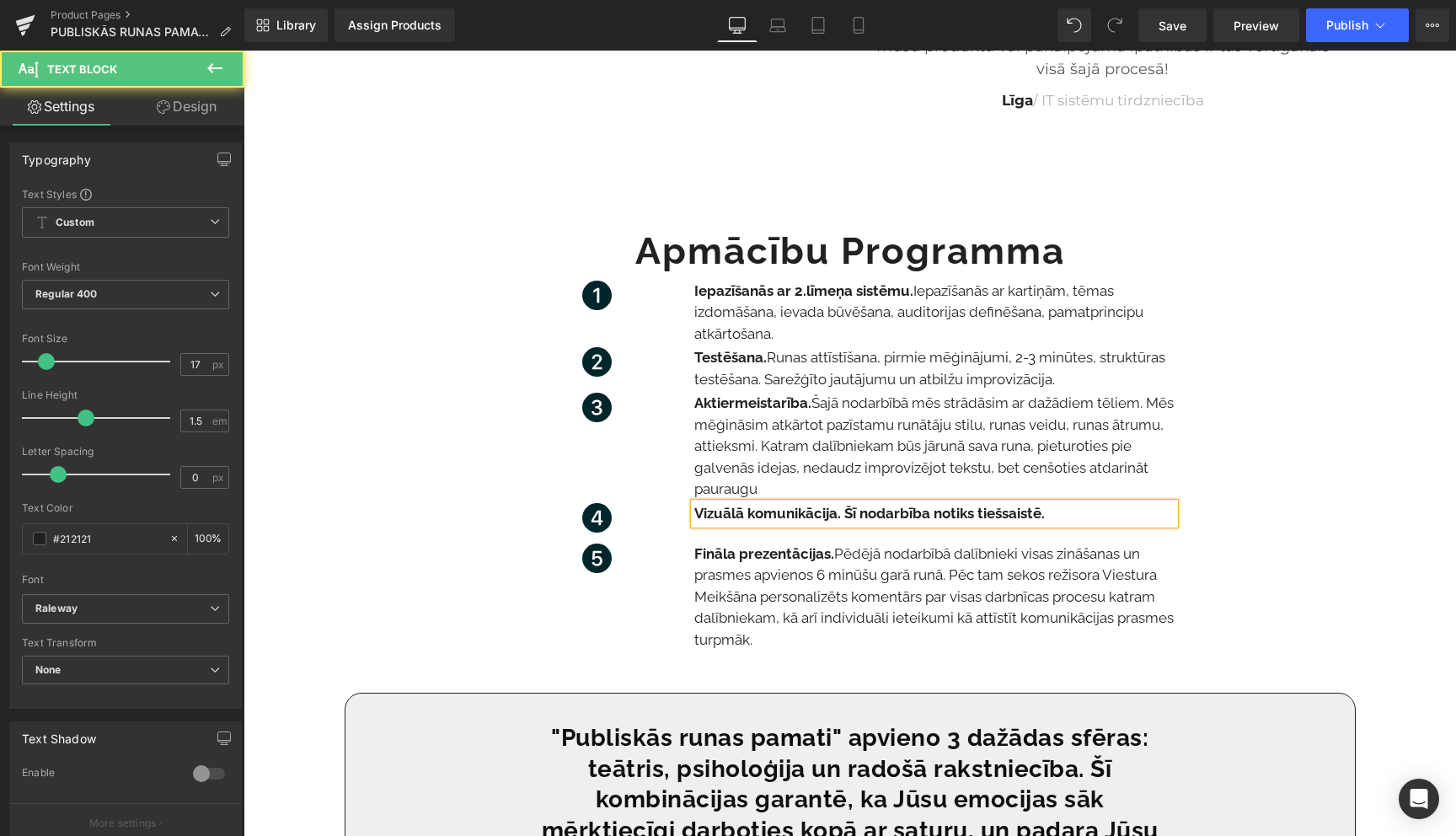
drag, startPoint x: 1051, startPoint y: 515, endPoint x: 847, endPoint y: 521, distance: 204.1
click at [847, 521] on p "Vizuālā komunikācija. Šī nodarbība notiks tiešsaistē." at bounding box center [934, 514] width 481 height 22
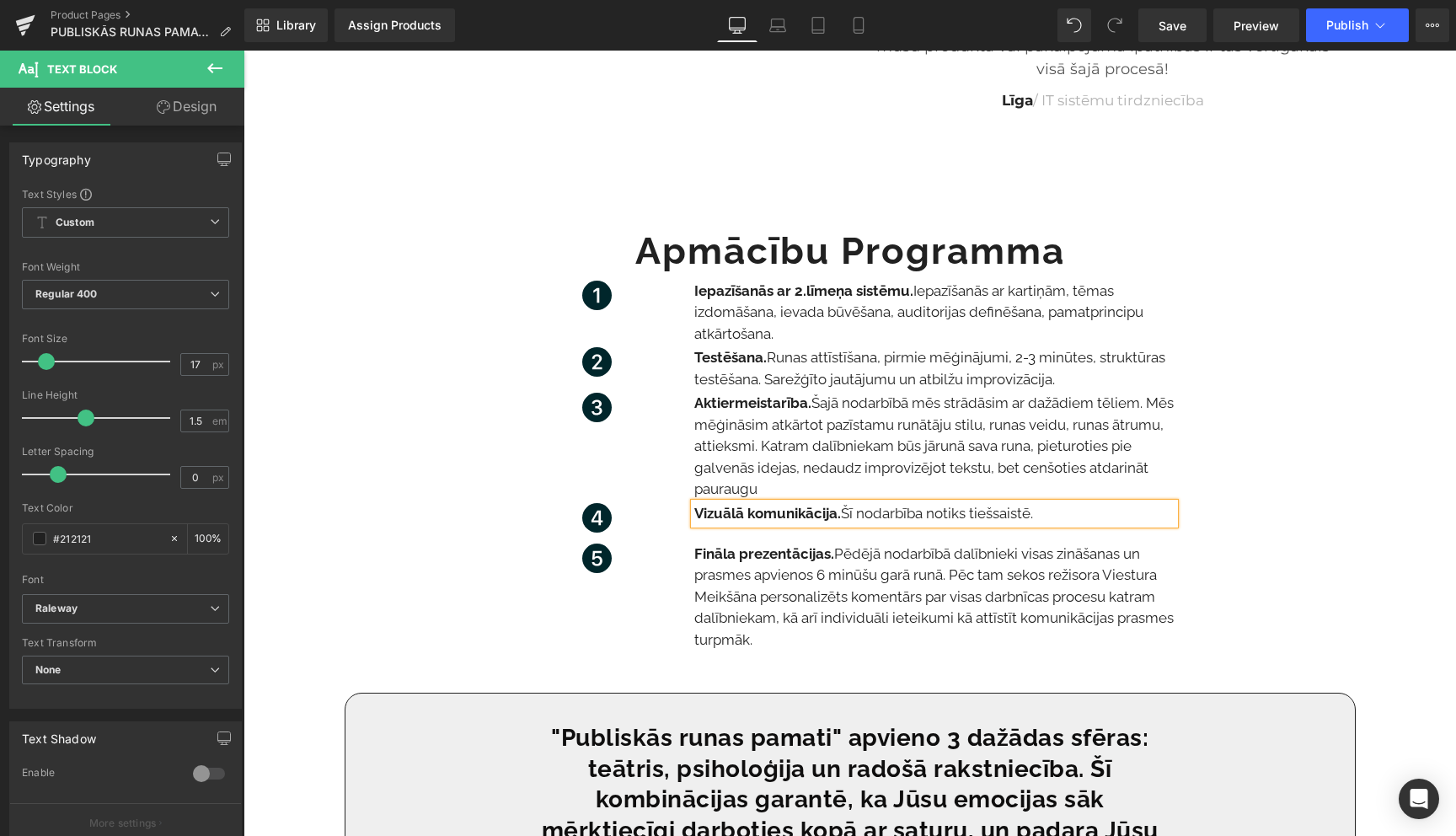
click at [1053, 514] on p "Vizuālā komunikācija. Šī nodarbība notiks tiešsaistē." at bounding box center [934, 514] width 481 height 22
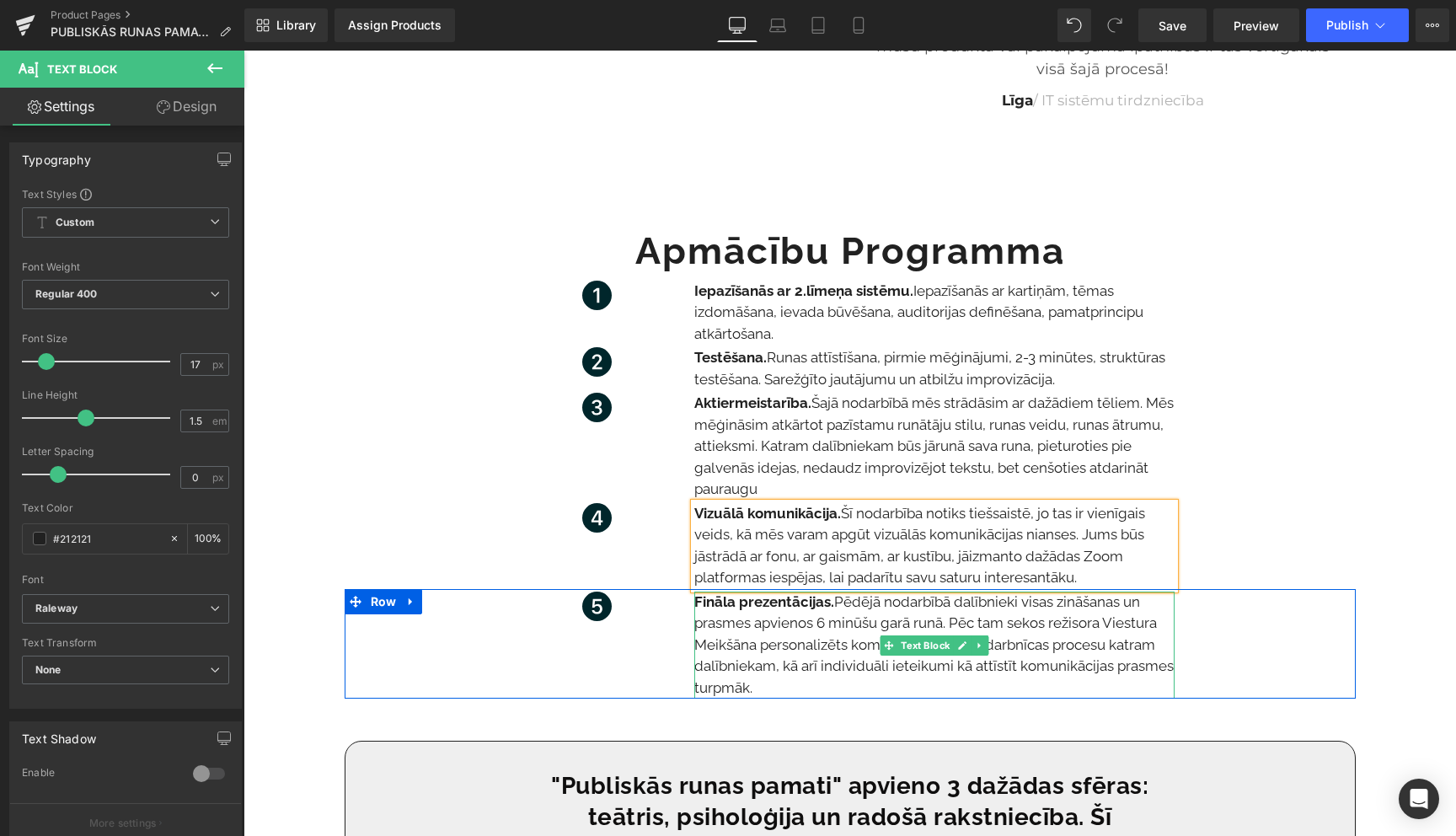
click at [982, 624] on p "Fināla prezentācijas. Pēdējā nodarbībā dalībnieki visas zināšanas un prasmes ap…" at bounding box center [934, 646] width 481 height 108
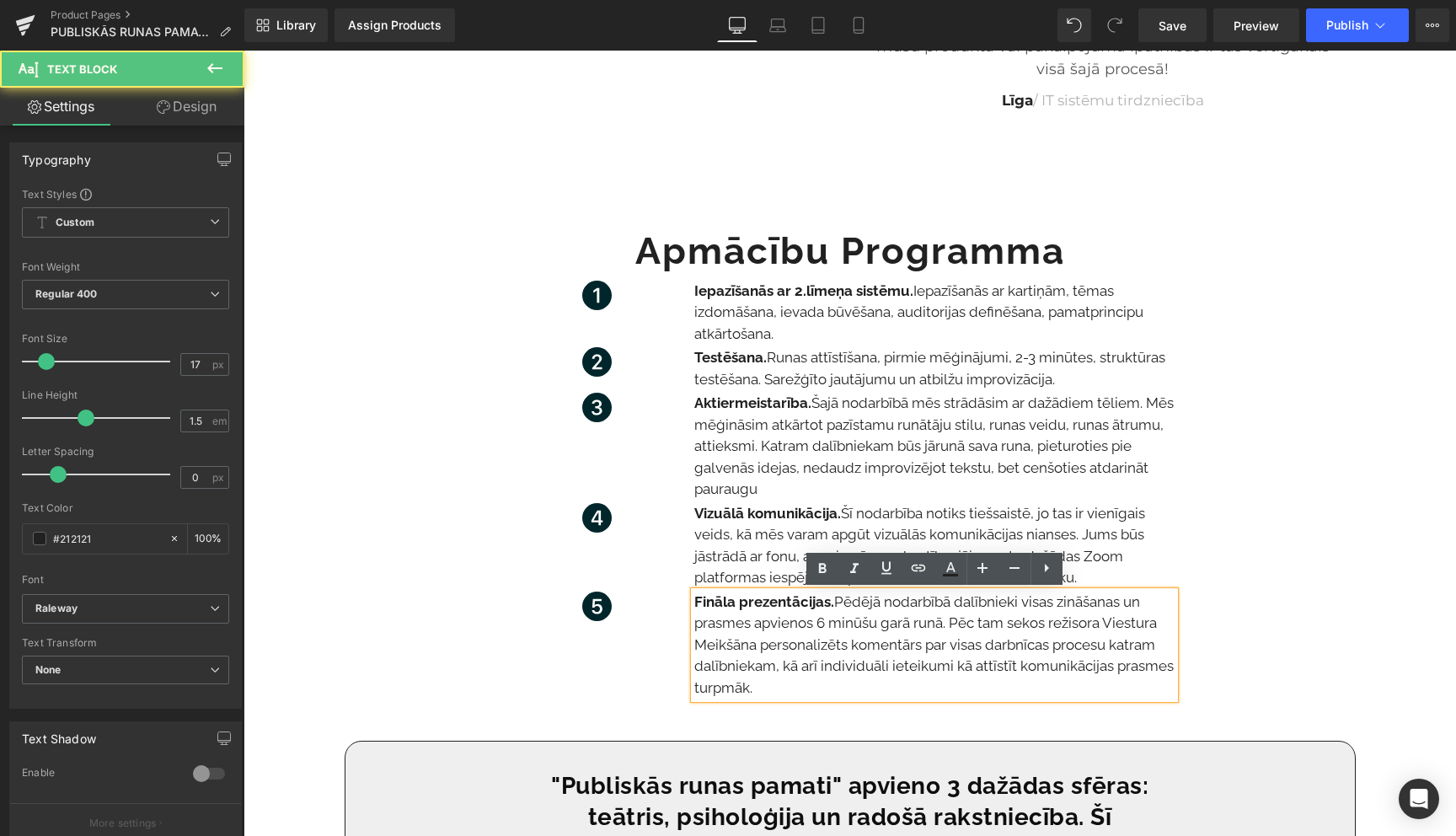
click at [906, 637] on p "Fināla prezentācijas. Pēdējā nodarbībā dalībnieki visas zināšanas un prasmes ap…" at bounding box center [934, 646] width 481 height 108
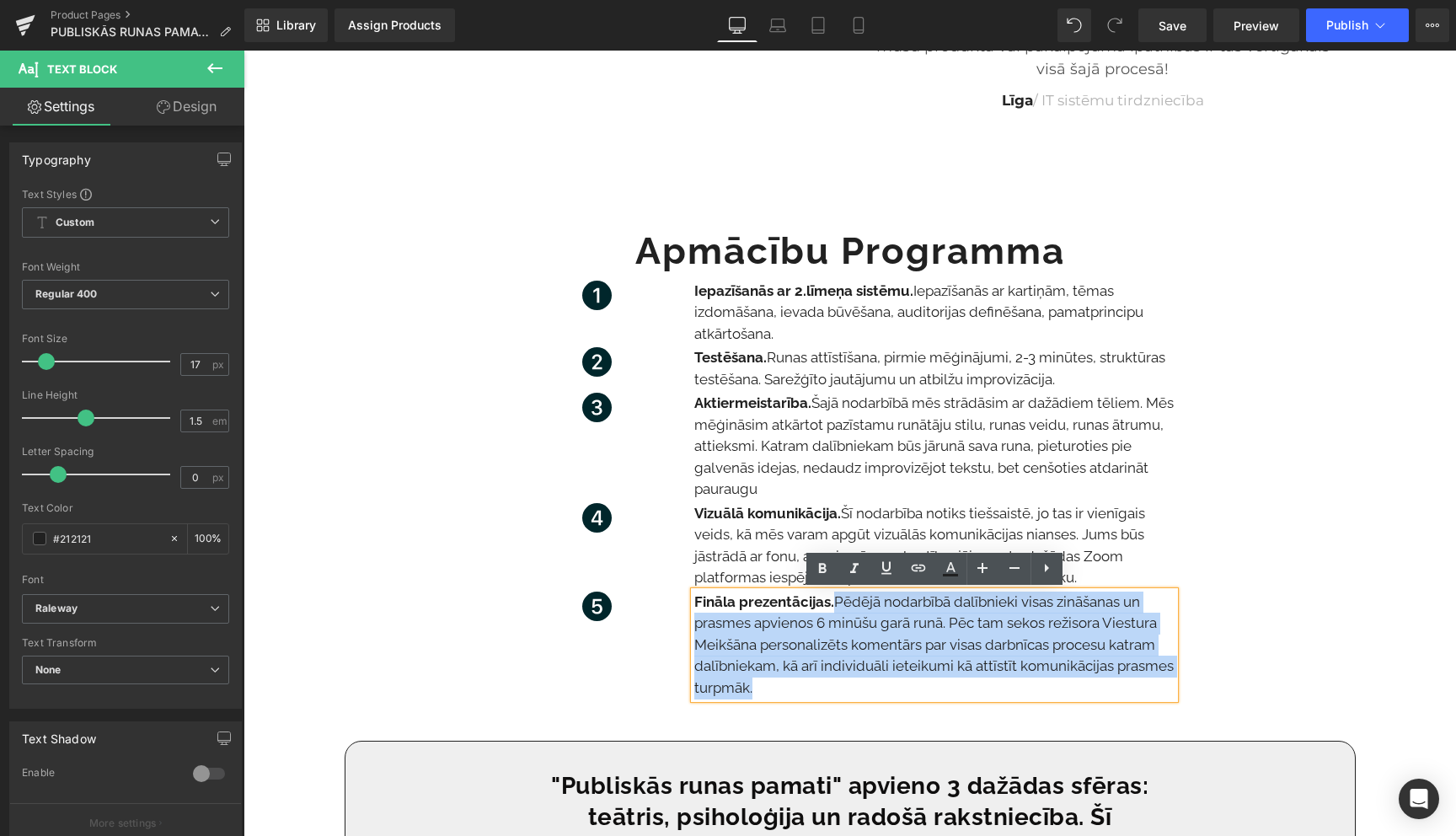
drag, startPoint x: 837, startPoint y: 603, endPoint x: 854, endPoint y: 684, distance: 82.8
click at [854, 684] on p "Fināla prezentācijas. Pēdējā nodarbībā dalībnieki visas zināšanas un prasmes ap…" at bounding box center [934, 646] width 481 height 108
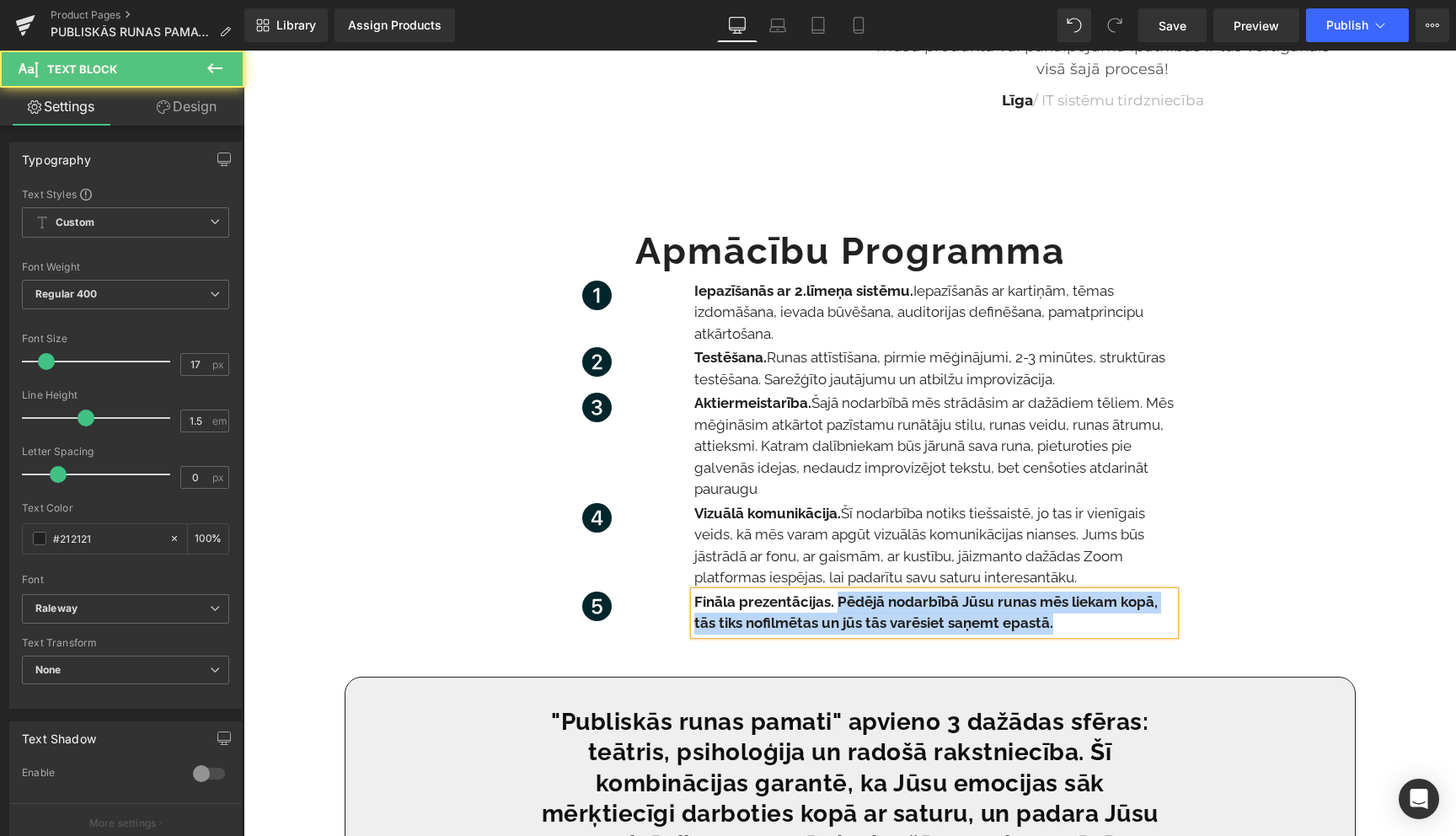
drag, startPoint x: 1059, startPoint y: 624, endPoint x: 839, endPoint y: 604, distance: 220.9
click at [839, 604] on p "Fināla prezentācijas. Pēdējā nodarbībā Jūsu runas mēs liekam kopā, tās tiks nof…" at bounding box center [934, 614] width 481 height 43
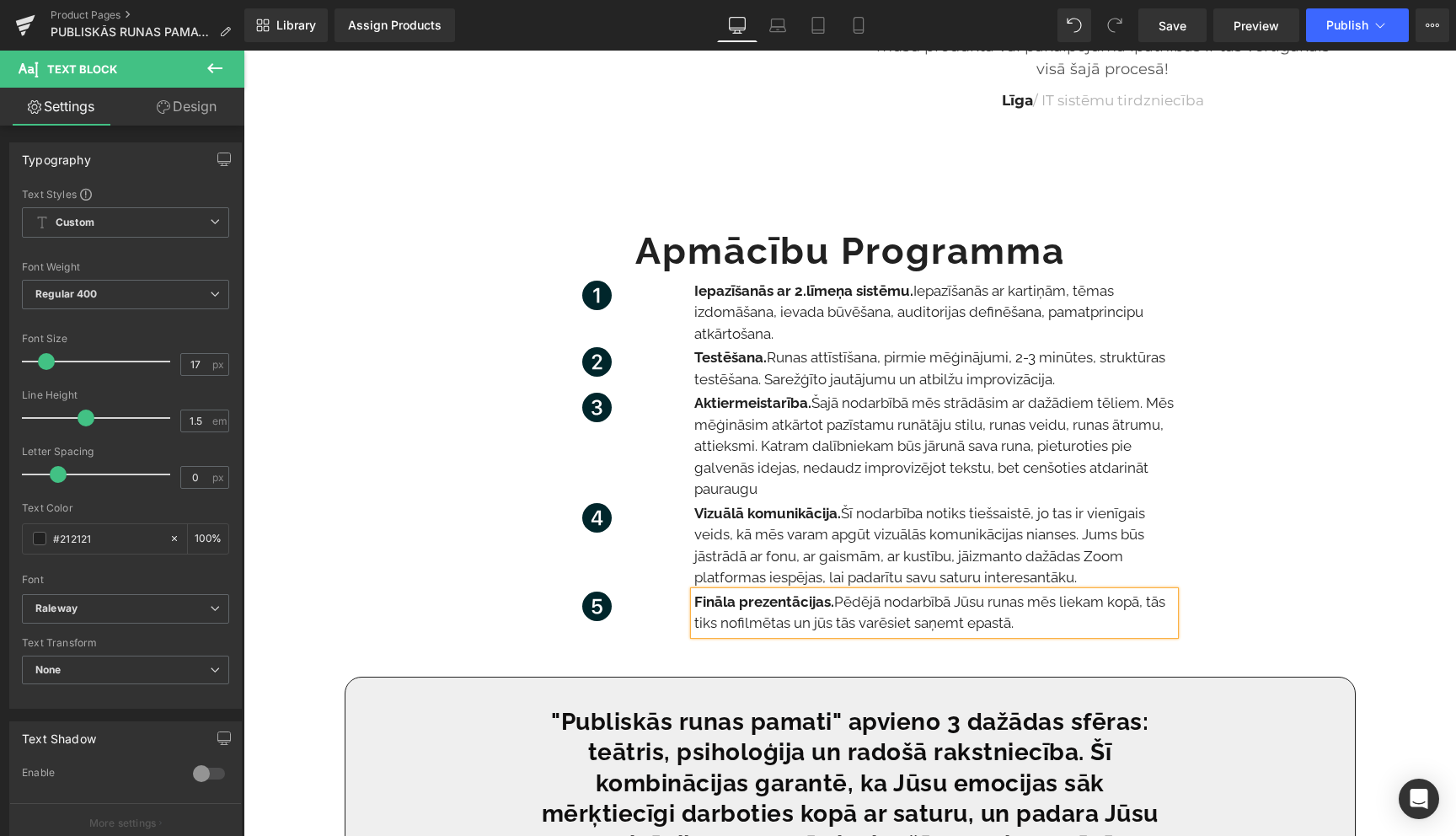
click at [244, 50] on div at bounding box center [244, 50] width 0 height 0
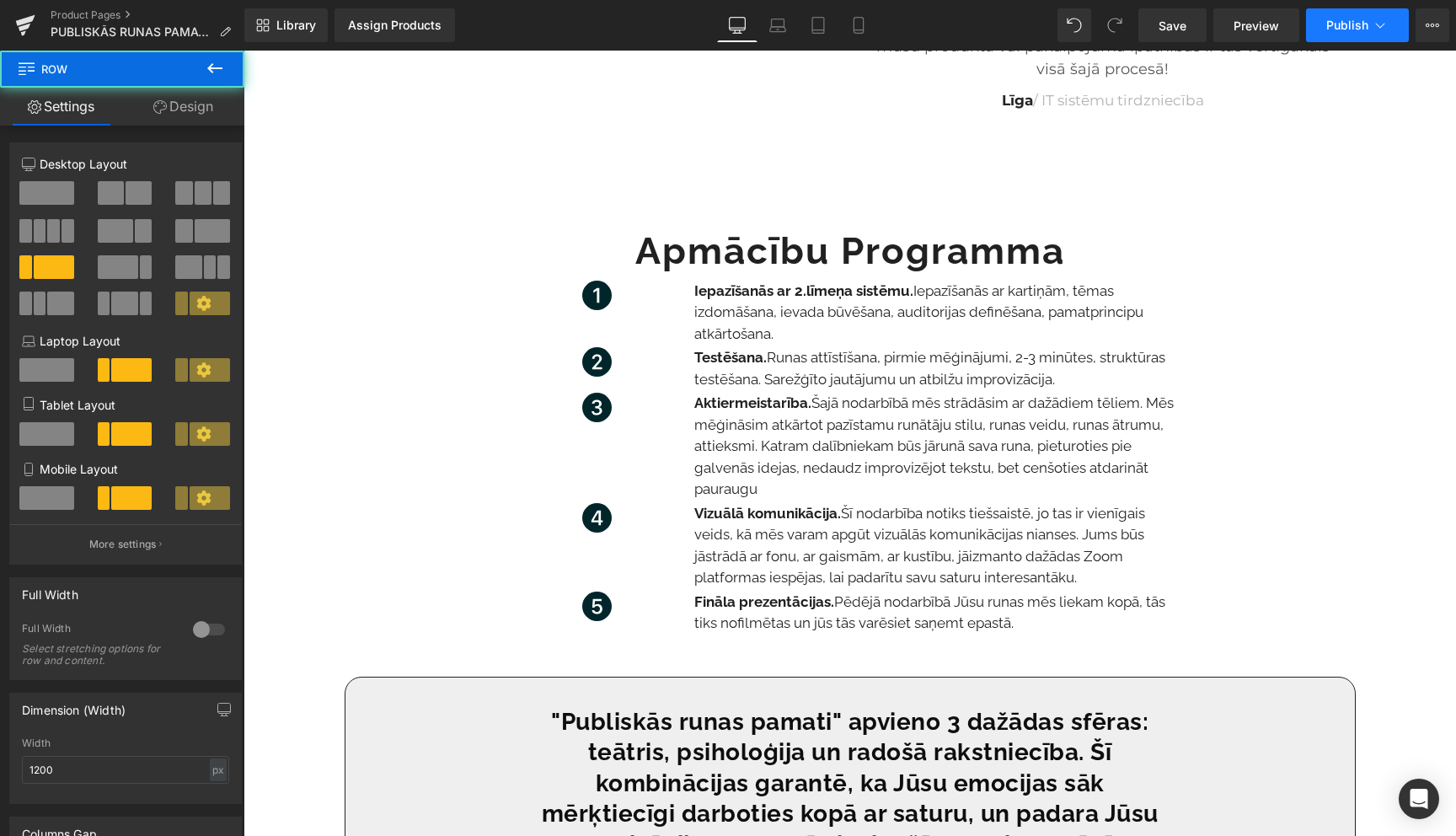
click at [1374, 25] on icon at bounding box center [1380, 25] width 17 height 17
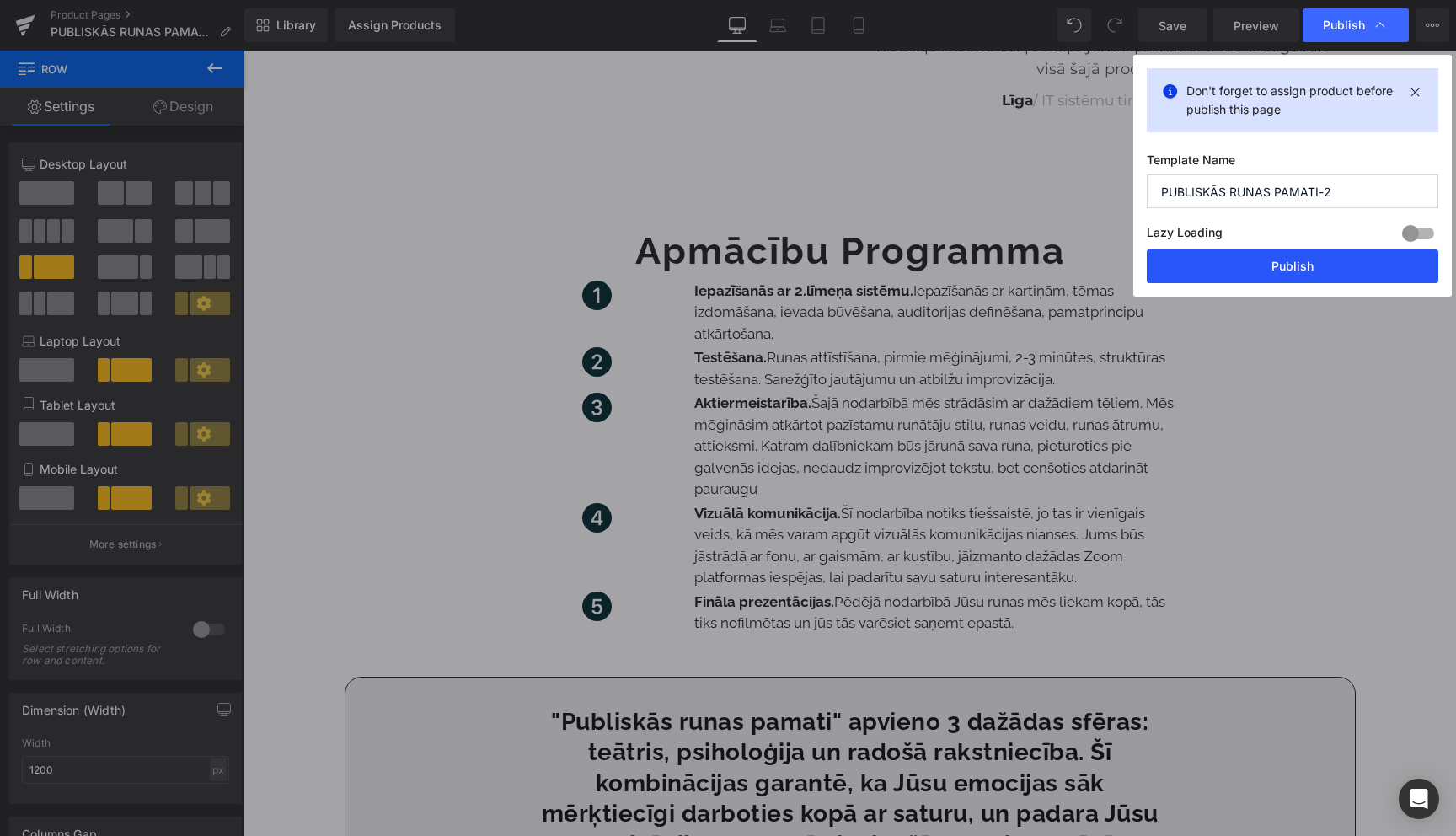
click at [1279, 273] on button "Publish" at bounding box center [1292, 266] width 291 height 34
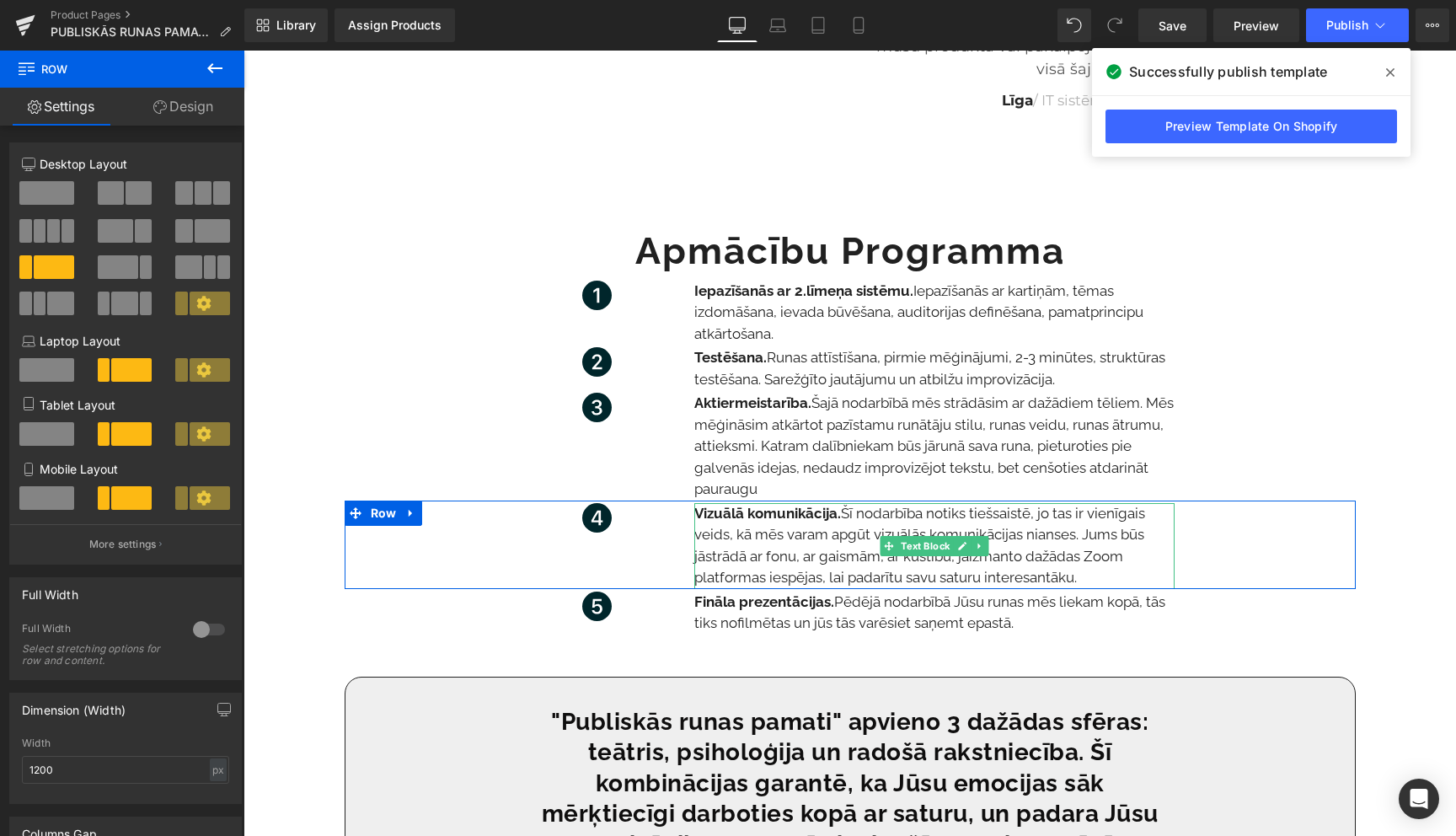
click at [1066, 579] on span "Šī nodarbība notiks tiešsaistē, jo tas ir vienīgais veids, kā mēs varam apgūt v…" at bounding box center [919, 545] width 451 height 82
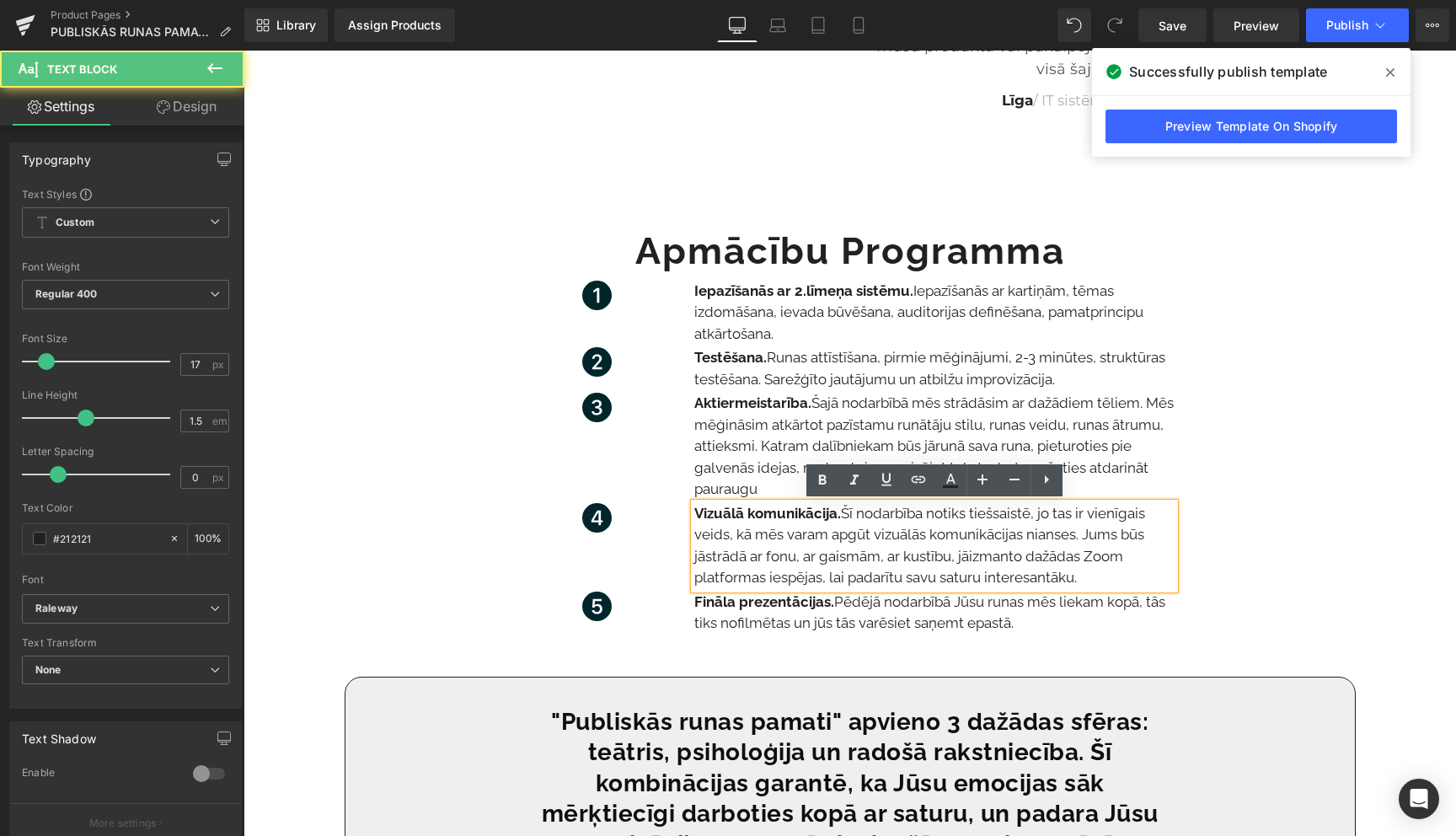
click at [1080, 577] on p "Vizuālā komunikācija. Šī nodarbība notiks tiešsaistē, jo tas ir vienīgais veids…" at bounding box center [934, 546] width 481 height 86
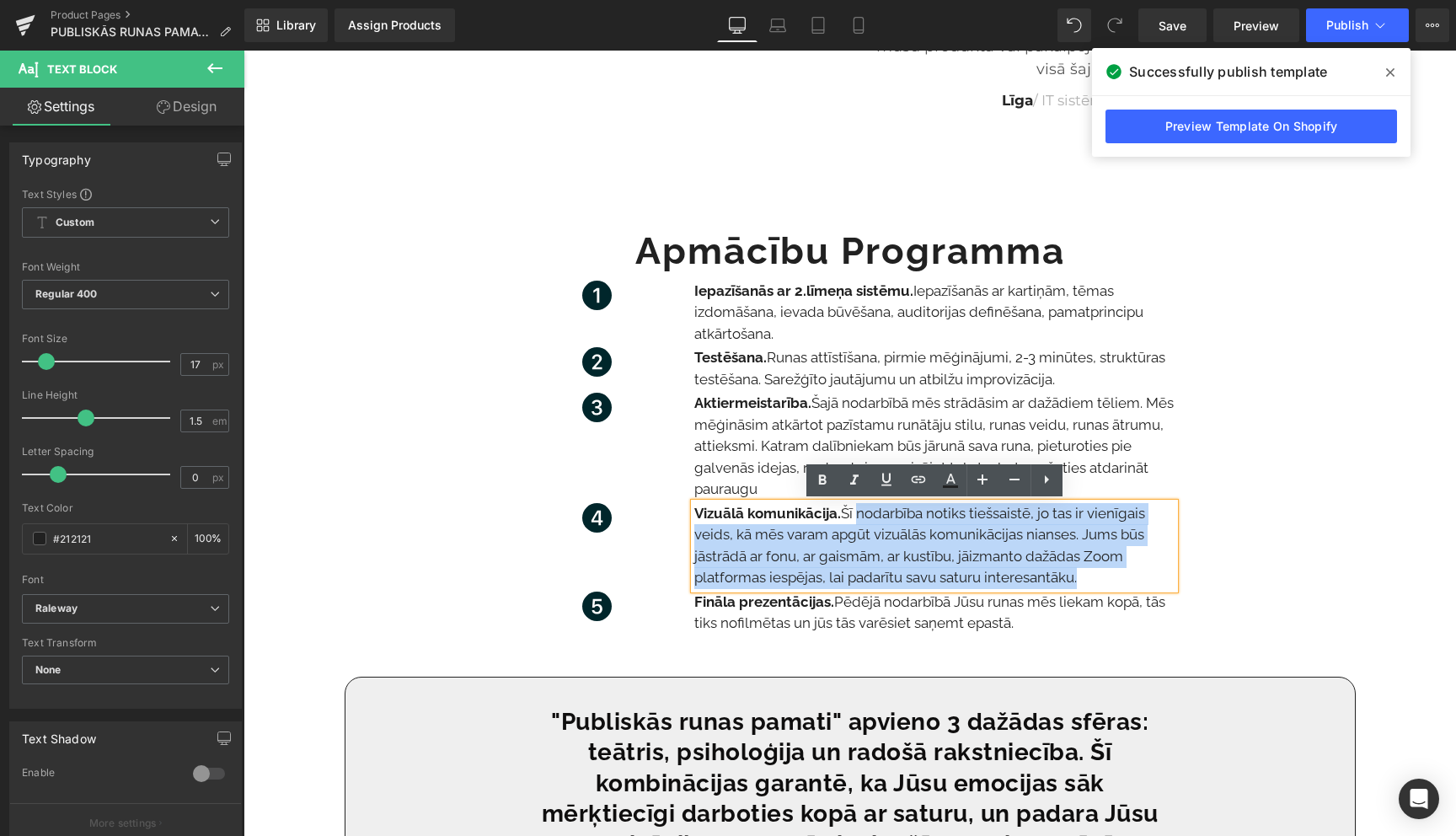
drag, startPoint x: 1085, startPoint y: 578, endPoint x: 863, endPoint y: 517, distance: 230.2
click at [863, 517] on p "Vizuālā komunikācija. Šī nodarbība notiks tiešsaistē, jo tas ir vienīgais veids…" at bounding box center [934, 546] width 481 height 86
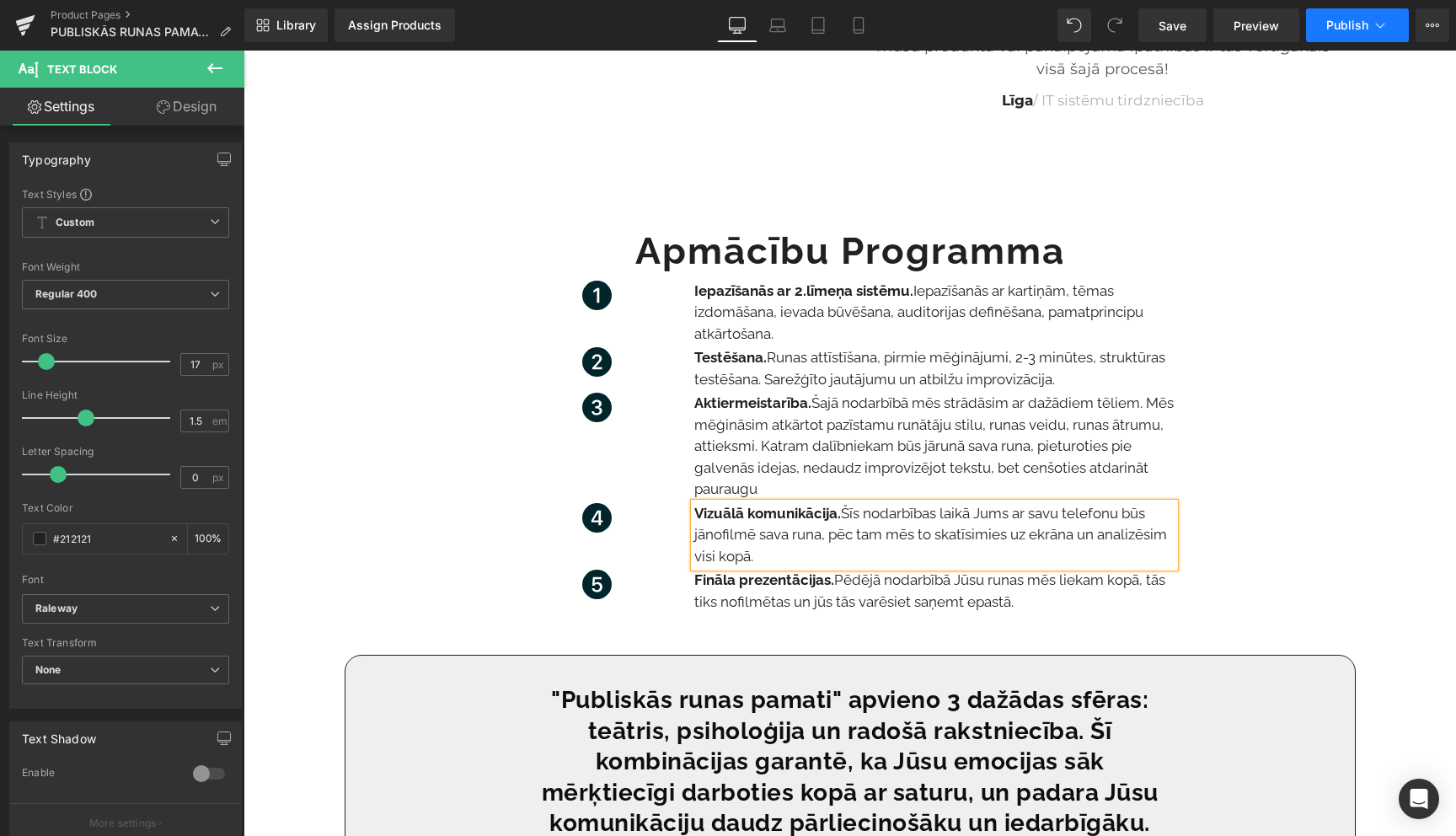
click at [1386, 35] on button "Publish" at bounding box center [1357, 25] width 103 height 34
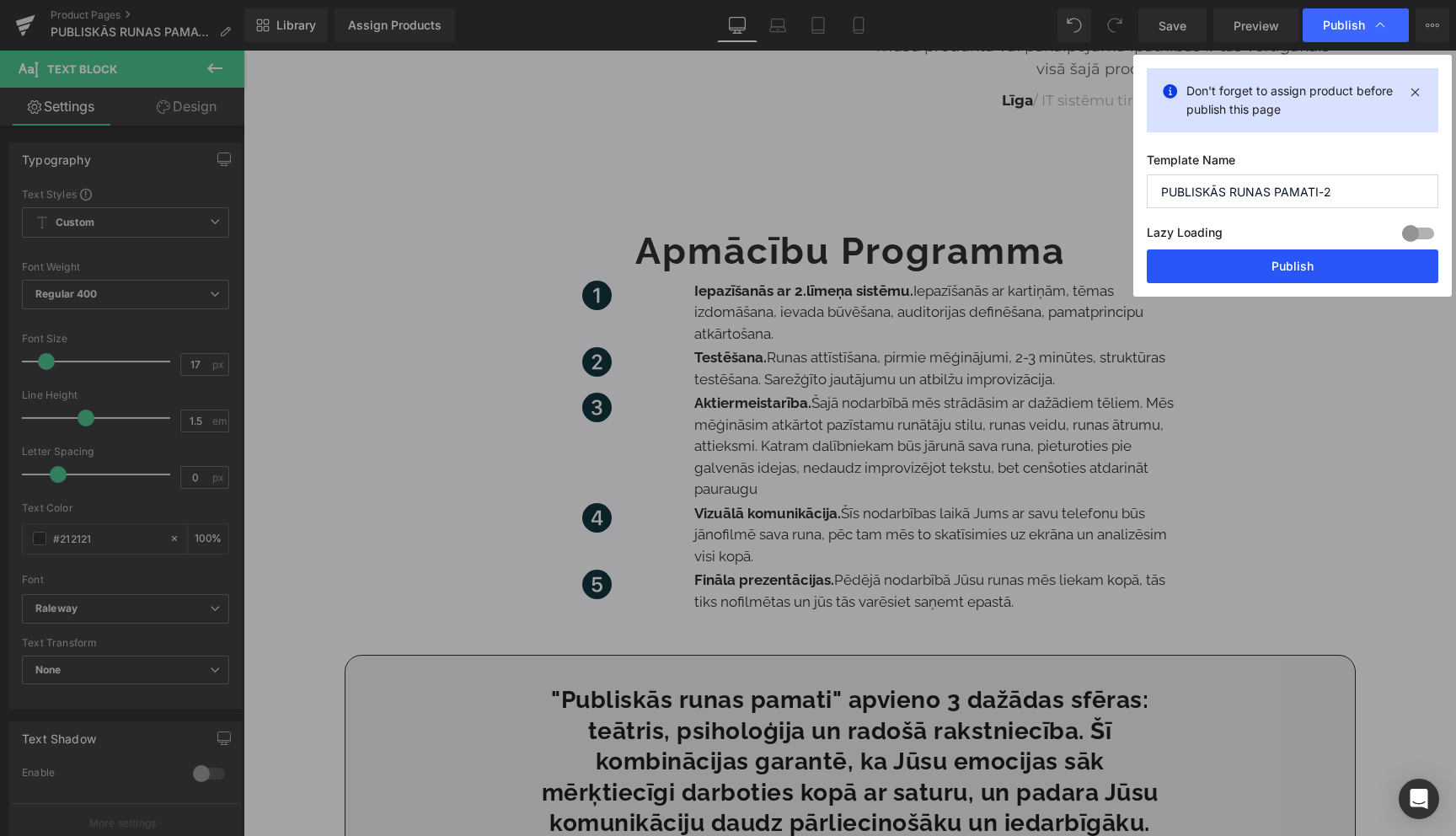
click at [1278, 262] on button "Publish" at bounding box center [1292, 266] width 291 height 34
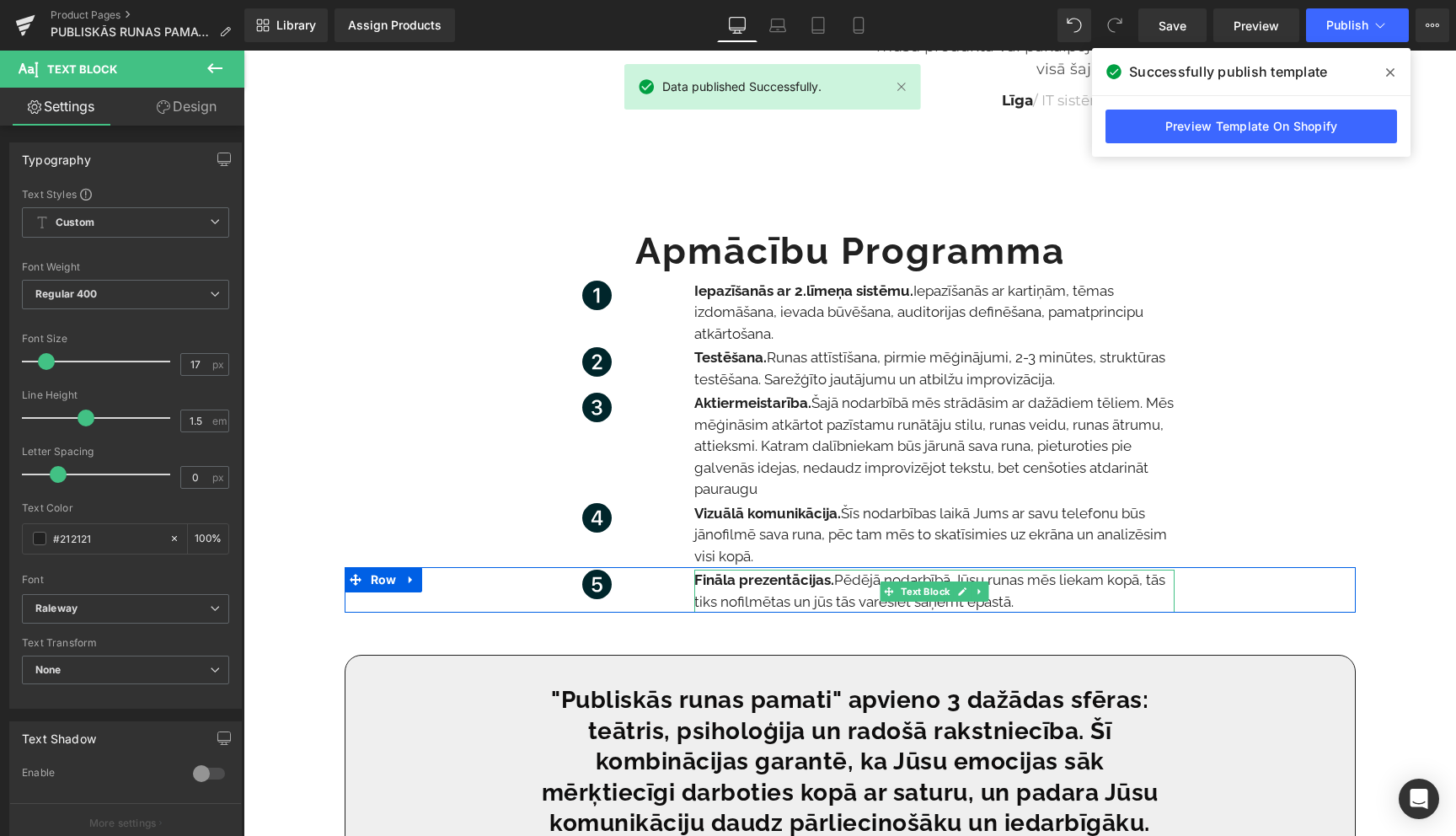
click at [1036, 602] on p "Fināla prezentācijas. Pēdējā nodarbībā Jūsu runas mēs liekam kopā, tās tiks nof…" at bounding box center [934, 591] width 481 height 43
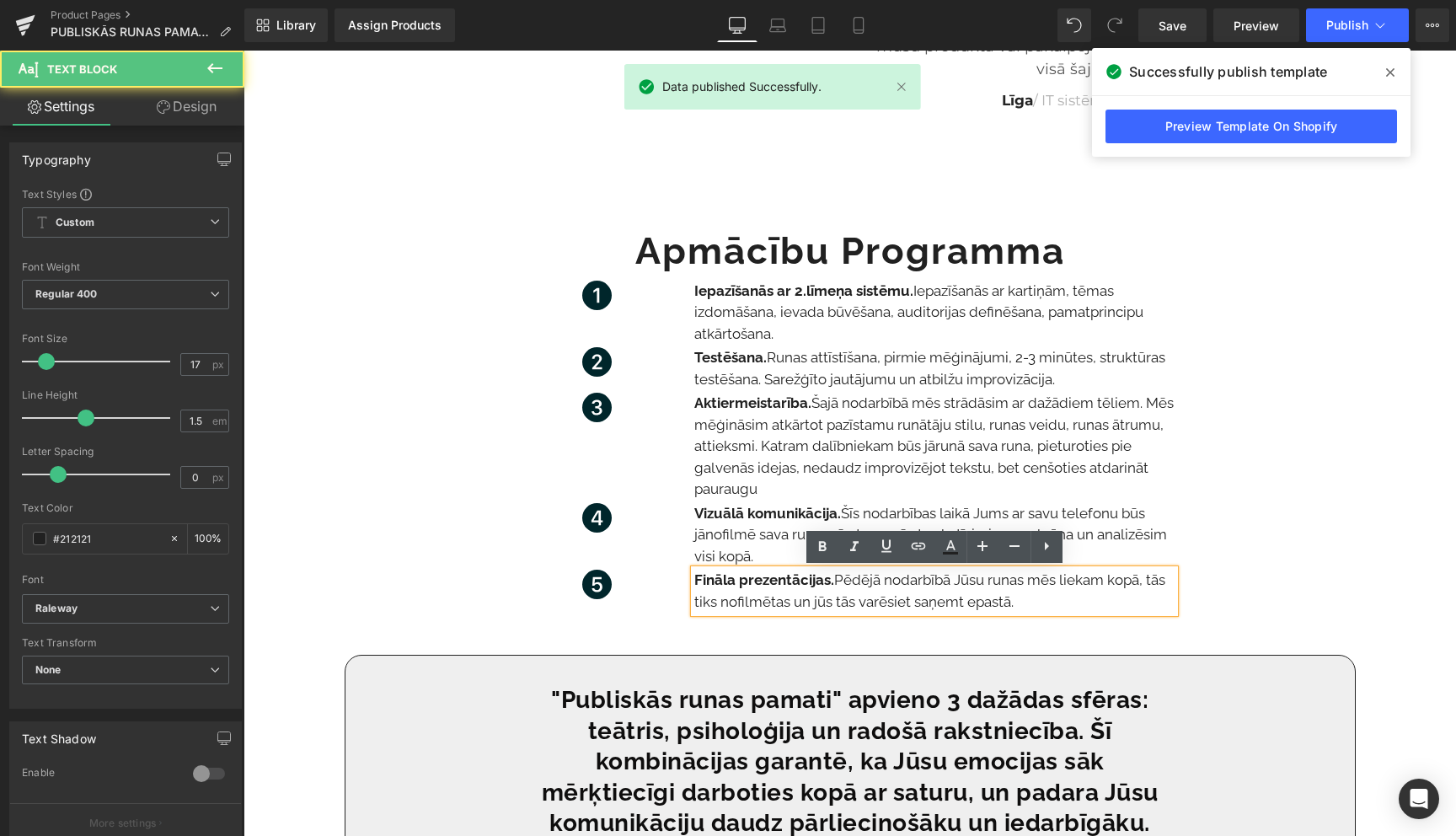
click at [1036, 602] on p "Fināla prezentācijas. Pēdējā nodarbībā Jūsu runas mēs liekam kopā, tās tiks nof…" at bounding box center [934, 591] width 481 height 43
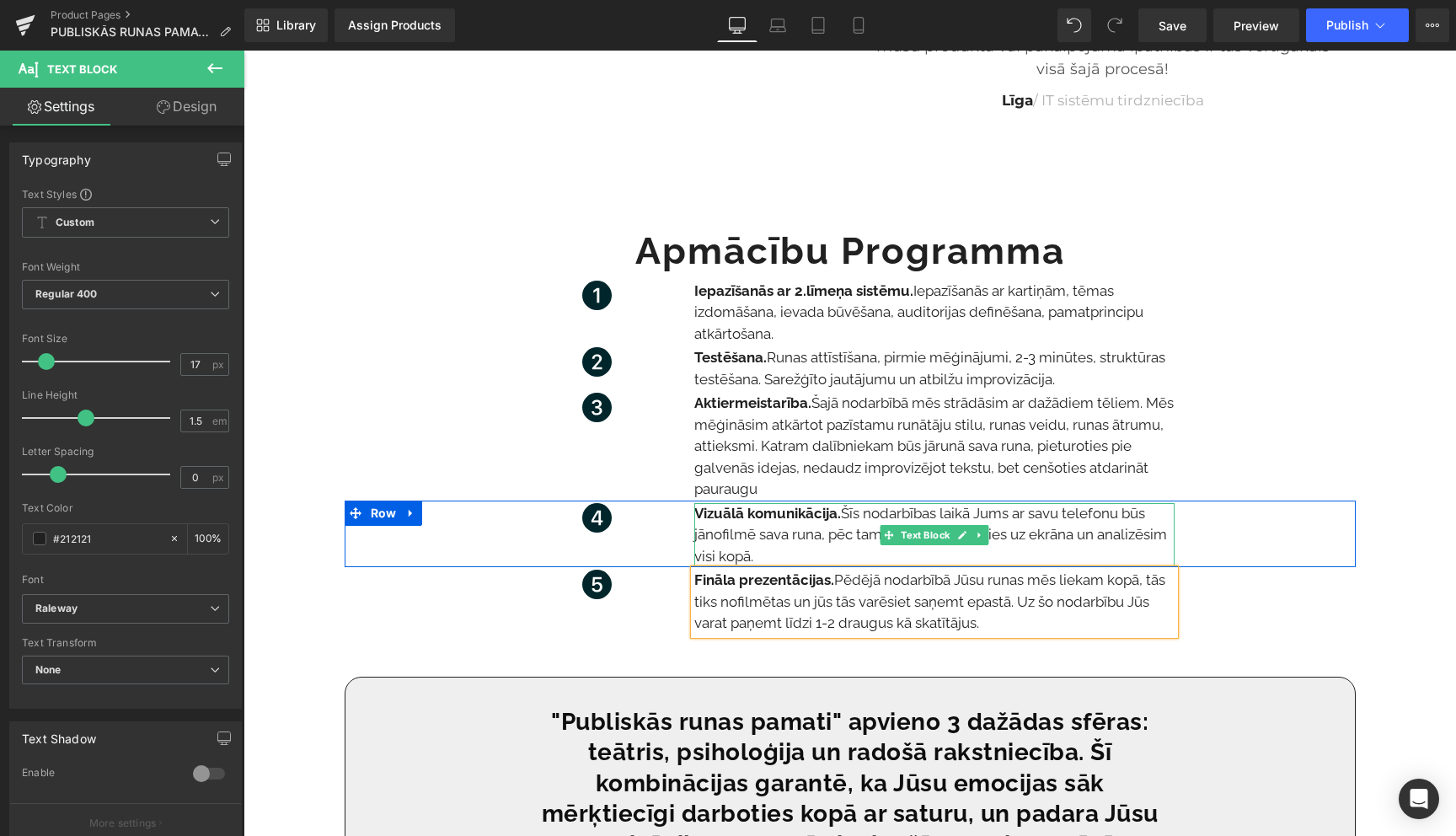
click at [843, 557] on p "Vizuālā komunikācija. Šīs nodarbības laikā [PERSON_NAME] ar savu telefonu būs j…" at bounding box center [934, 536] width 481 height 65
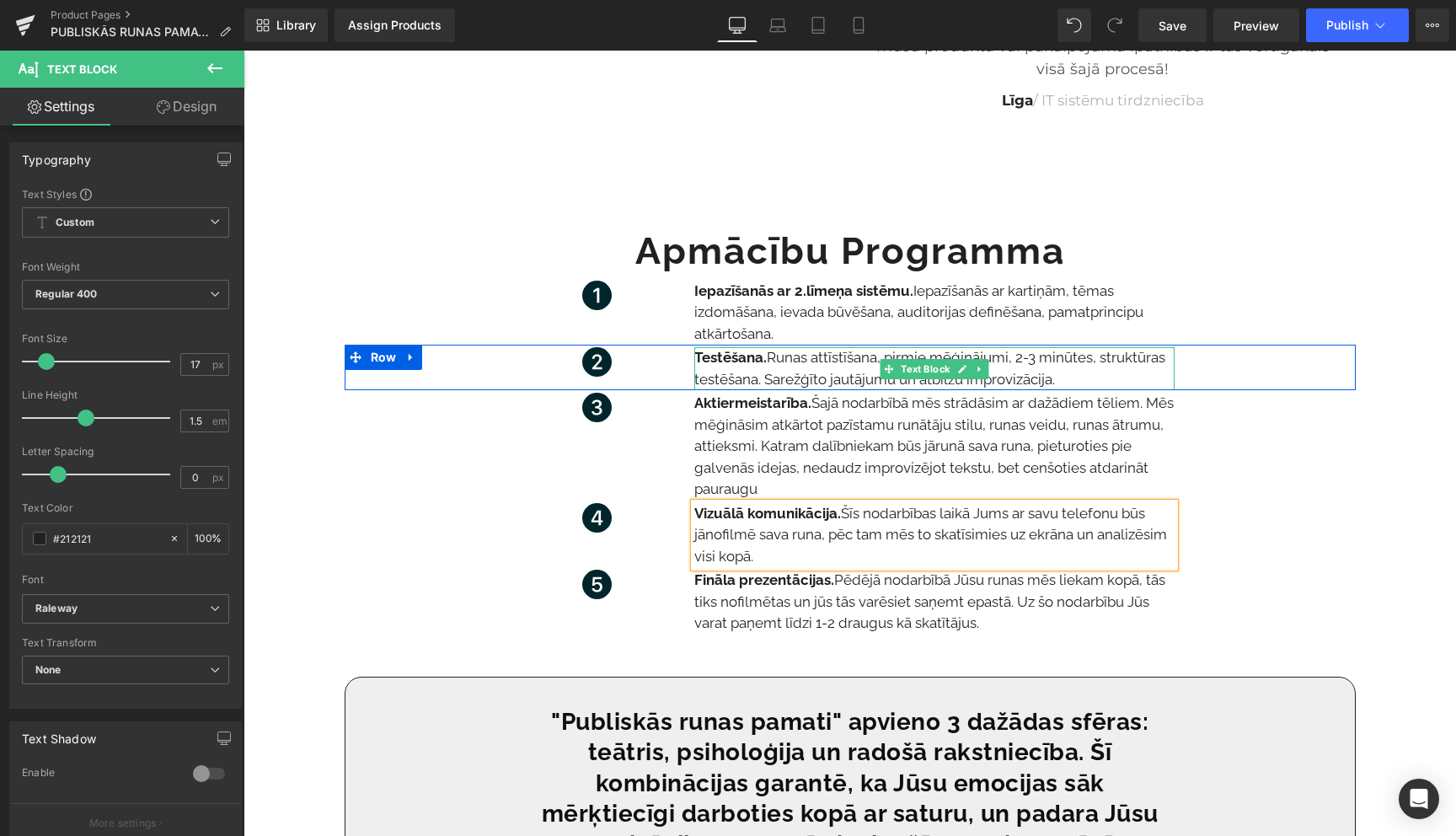
click at [1083, 380] on p "Testēšana. Runas attīstīšana, pirmie mēģinājumi, 2-3 minūtes, struktūras testēš…" at bounding box center [934, 369] width 481 height 43
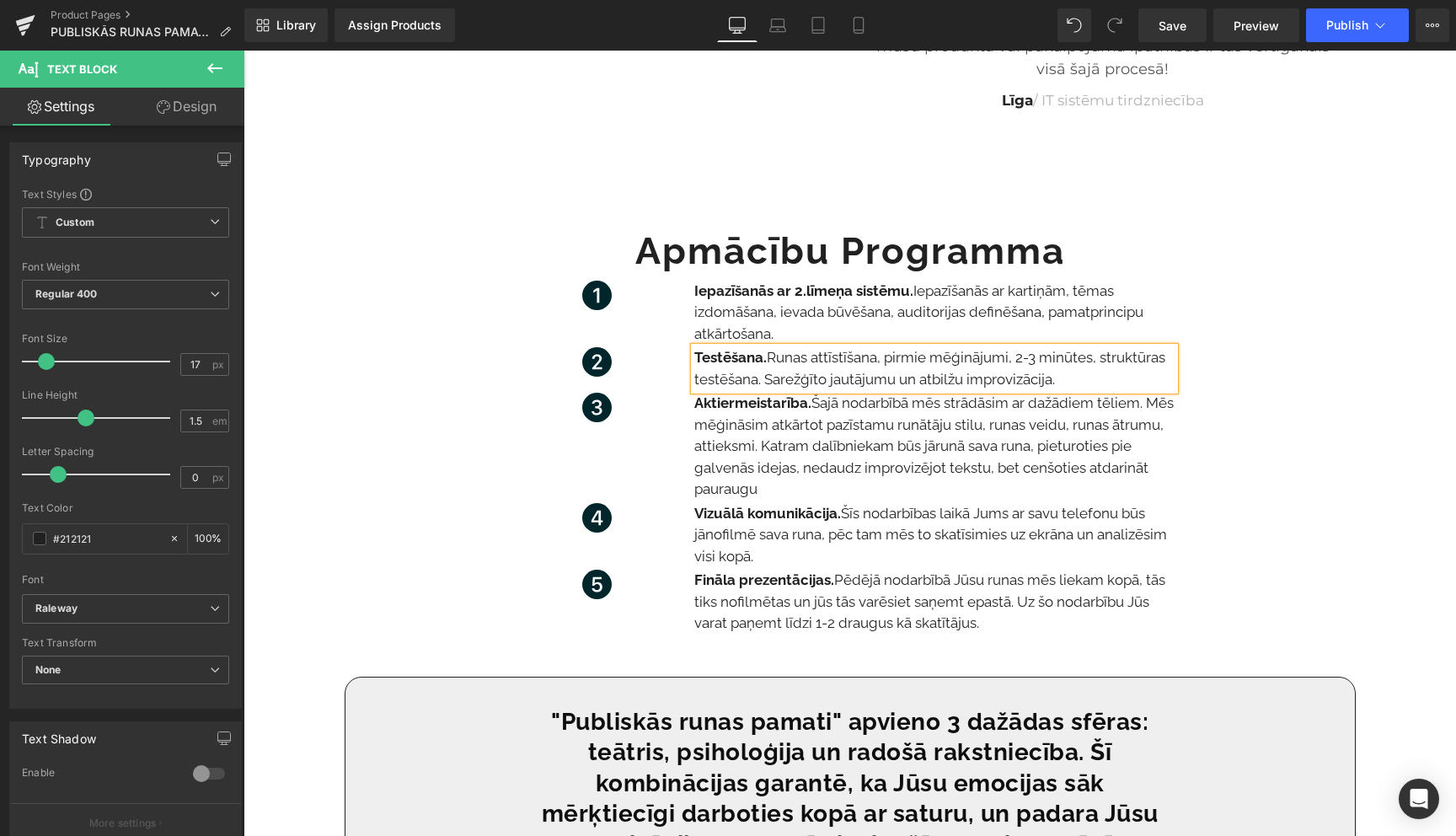
click at [763, 363] on strong "Testēšana." at bounding box center [730, 357] width 73 height 17
click at [1140, 381] on p "Postera method. Runas attīstīšana, pirmie mēģinājumi, 2-3 minūtes, struktūras t…" at bounding box center [934, 369] width 481 height 43
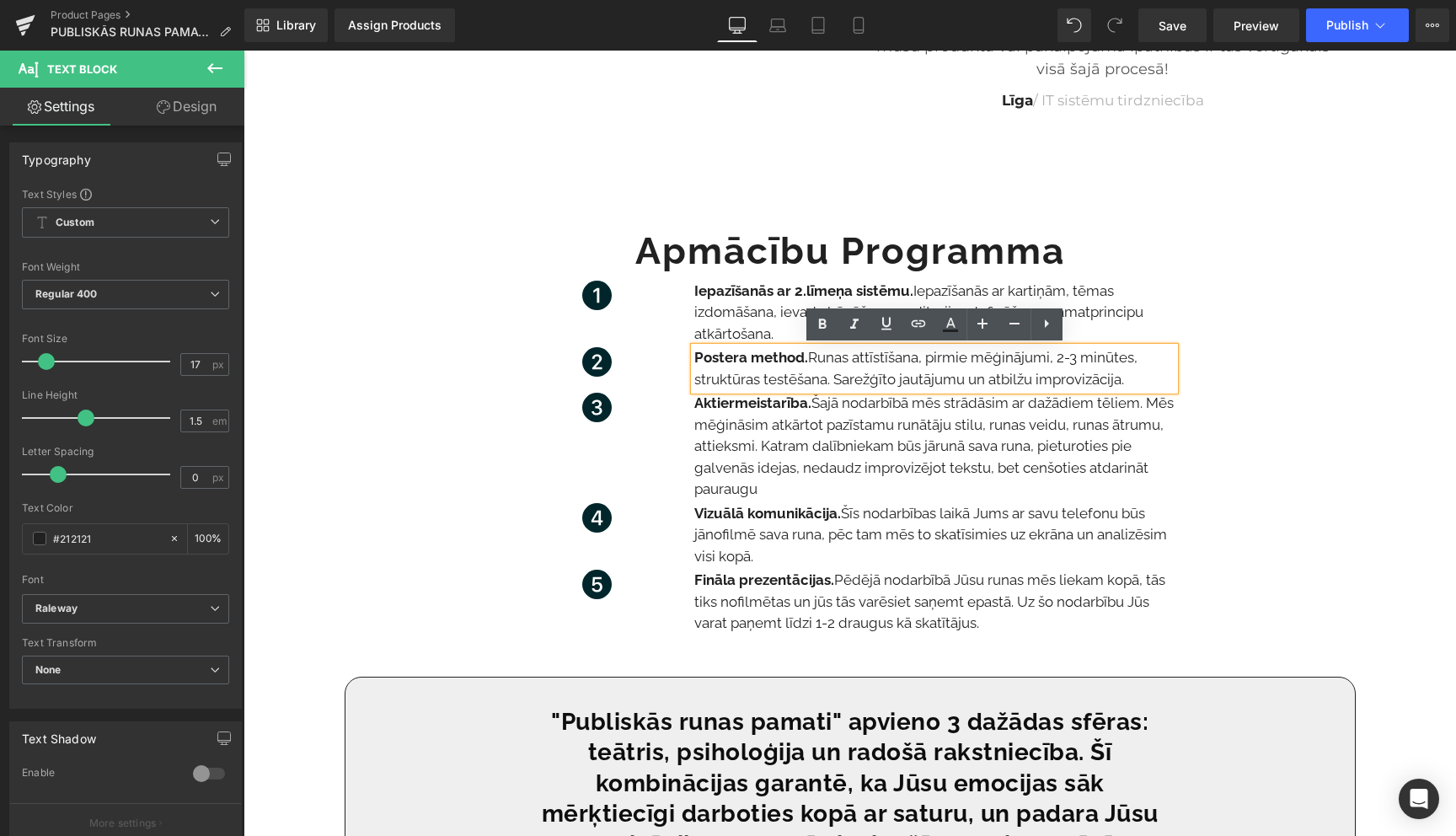
click at [810, 361] on p "Postera method. Runas attīstīšana, pirmie mēģinājumi, 2-3 minūtes, struktūras t…" at bounding box center [934, 369] width 481 height 43
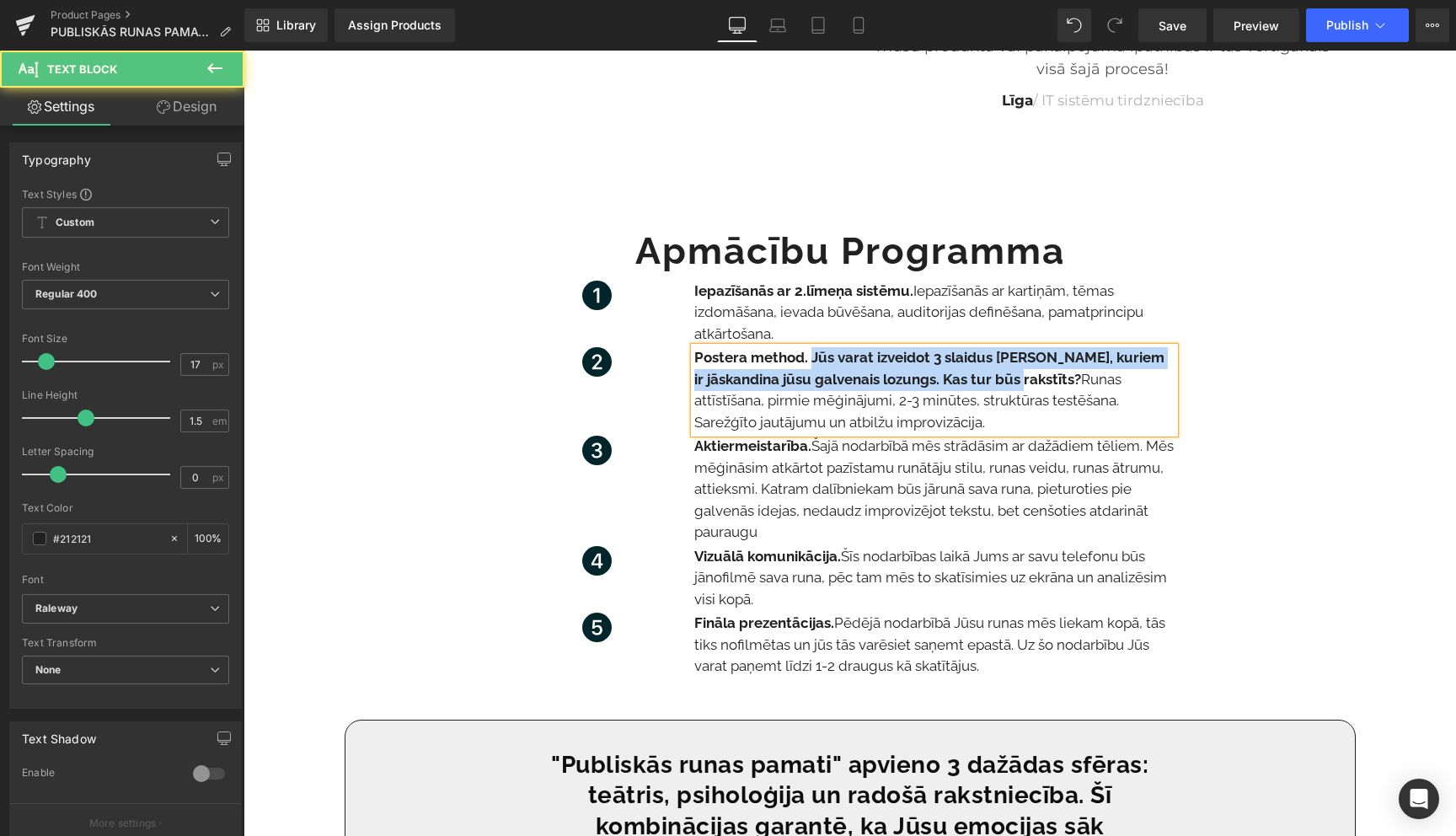
drag, startPoint x: 997, startPoint y: 382, endPoint x: 809, endPoint y: 357, distance: 189.7
click at [809, 357] on p "Postera method. Jūs varat izveidot 3 slaidus [PERSON_NAME], kuriem ir jāskandin…" at bounding box center [934, 390] width 481 height 86
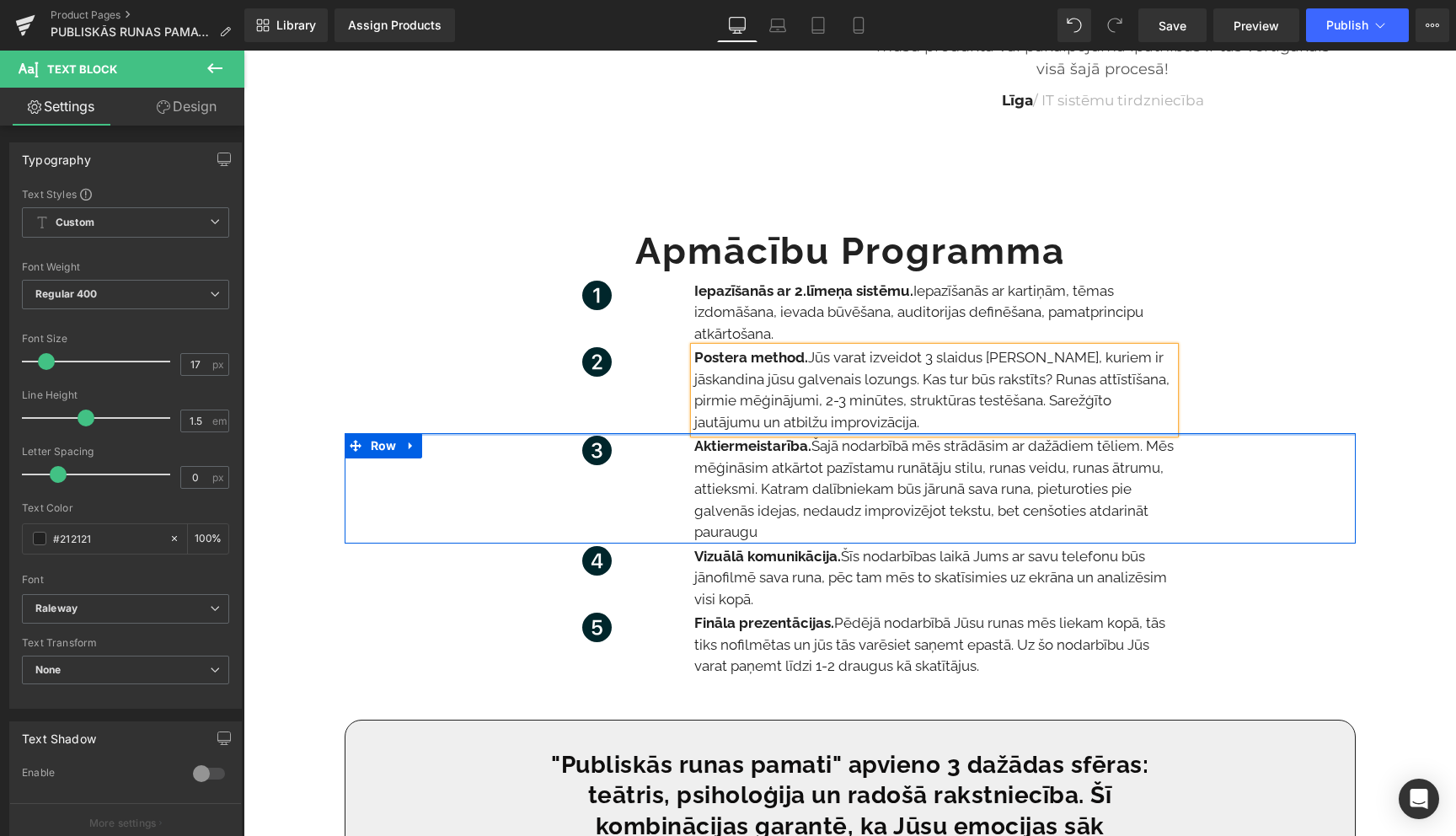
click at [1294, 434] on div at bounding box center [850, 434] width 1011 height 3
